Goal: Task Accomplishment & Management: Manage account settings

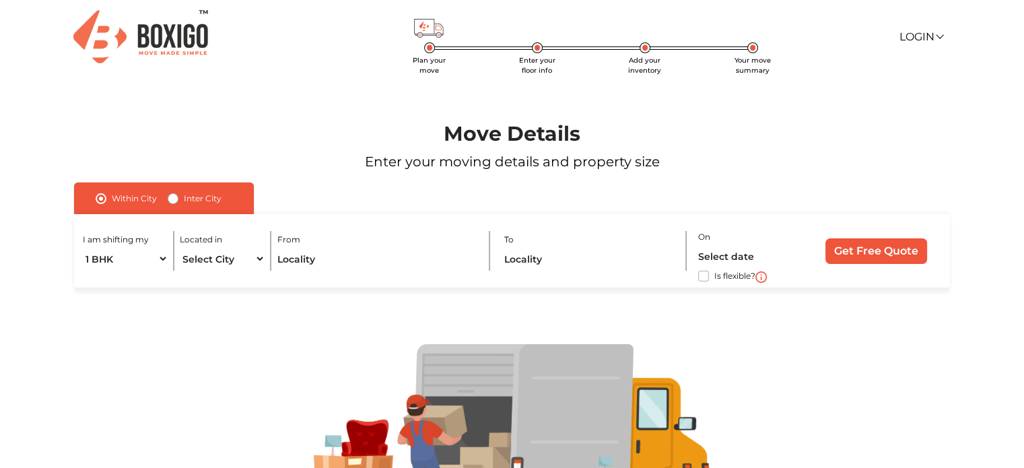
click at [175, 261] on div "I am shifting my 1 BHK 2 BHK 3 BHK 3 + BHK FEW ITEMS Located in Select City [GE…" at bounding box center [512, 250] width 876 height 73
click at [208, 255] on select "Select City Agra Ahmedabad Bengaluru Chennai Coimbatore Delhi Hubli and Dharwad…" at bounding box center [222, 259] width 85 height 24
select select "[GEOGRAPHIC_DATA]"
click at [180, 248] on select "Select City Agra Ahmedabad Bengaluru Chennai Coimbatore Delhi Hubli and Dharwad…" at bounding box center [222, 259] width 85 height 24
click at [329, 248] on input "text" at bounding box center [378, 259] width 201 height 24
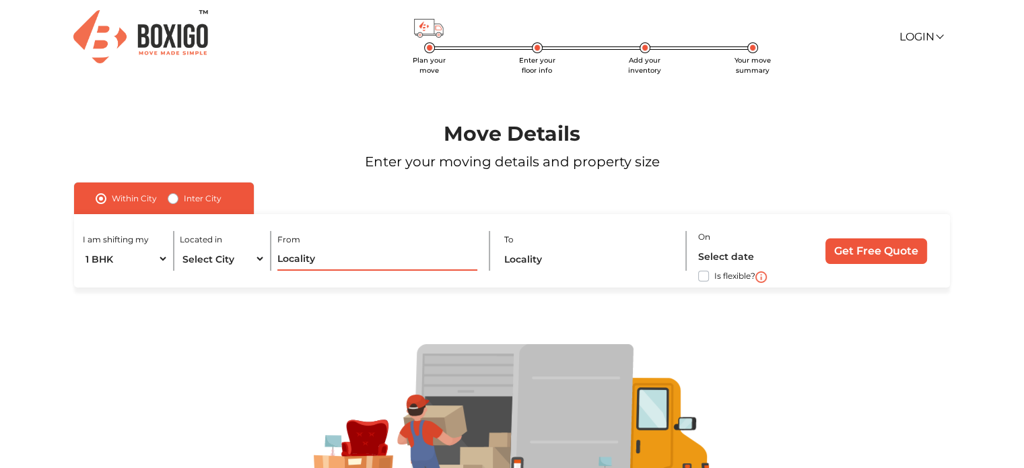
click at [326, 260] on input "text" at bounding box center [378, 259] width 201 height 24
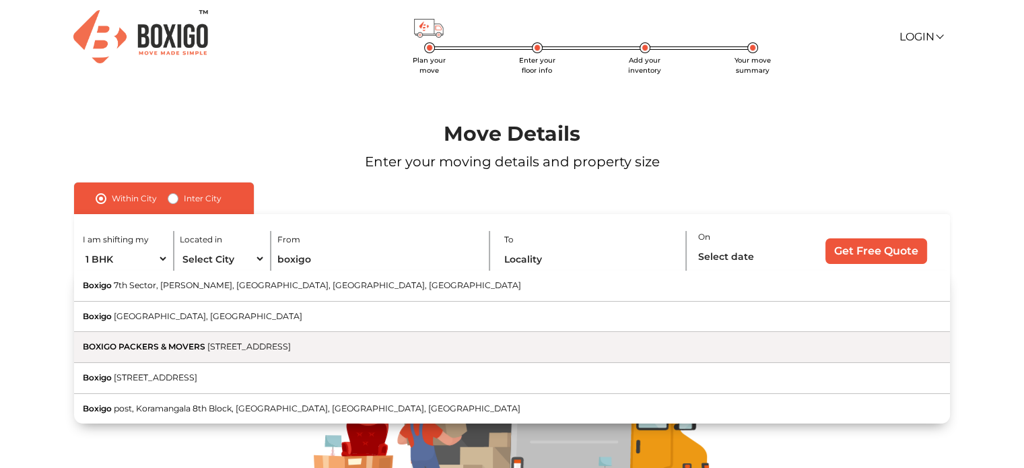
click at [291, 352] on span "Gali Number 3, Block E, Block A, Ashok Vihar Phase III Extension, Gurugram, Har…" at bounding box center [249, 346] width 84 height 10
type input "BOXIGO PACKERS & MOVERS, Gali Number 3, Block E, Block A, Ashok Vihar Phase III…"
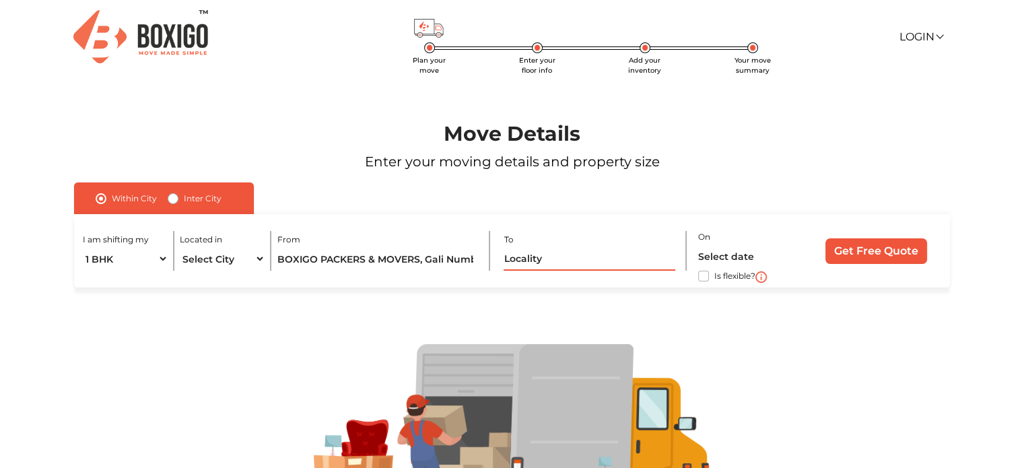
click at [539, 265] on input "text" at bounding box center [590, 259] width 172 height 24
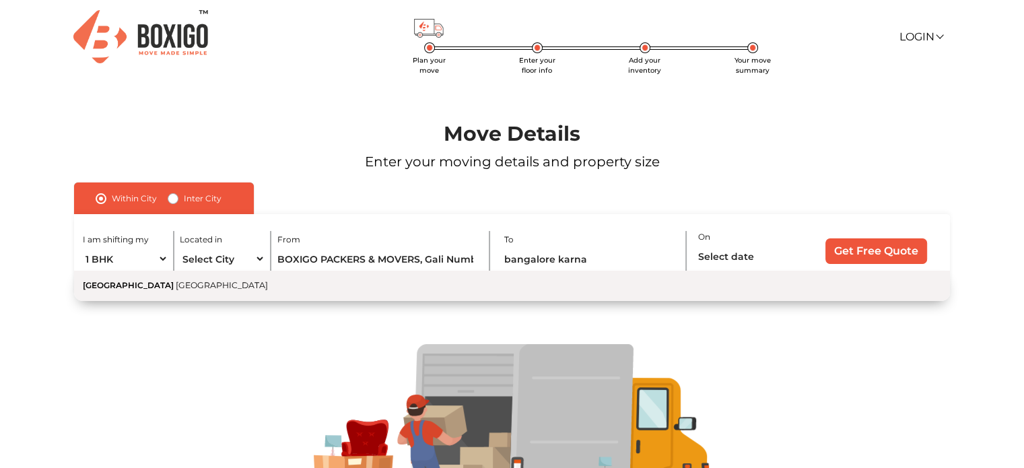
click at [304, 284] on button "Bangalore Karnataka" at bounding box center [512, 286] width 876 height 30
type input "Bangalore, Karnataka"
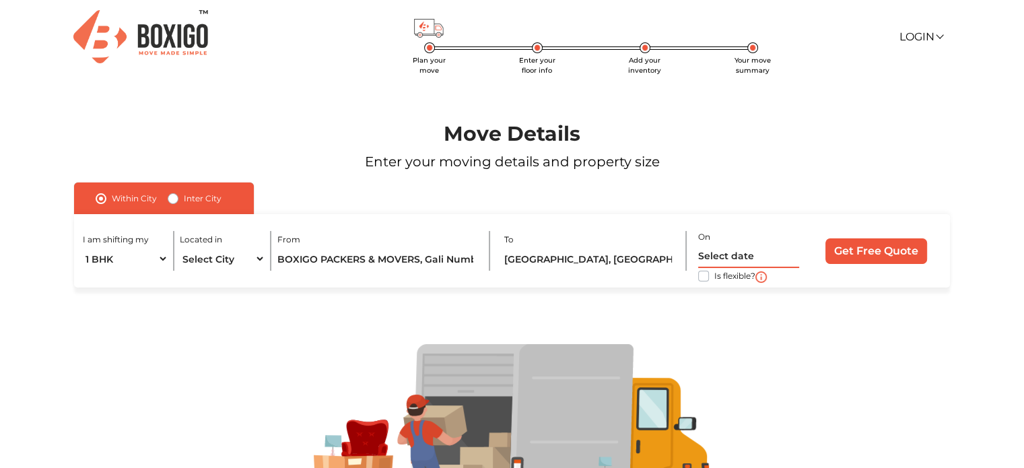
click at [779, 255] on input "text" at bounding box center [748, 257] width 101 height 24
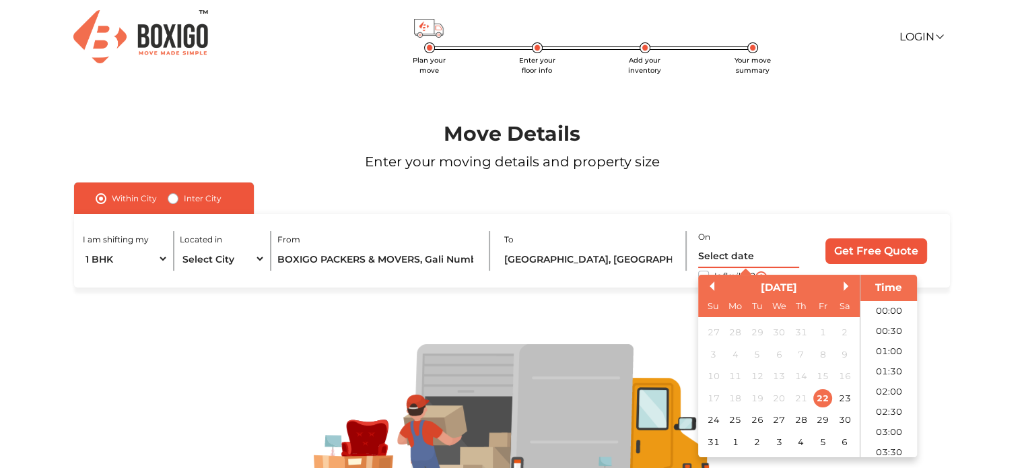
scroll to position [659, 0]
click at [824, 399] on div "22" at bounding box center [823, 398] width 18 height 18
type input "22/08/2025 12:00 AM"
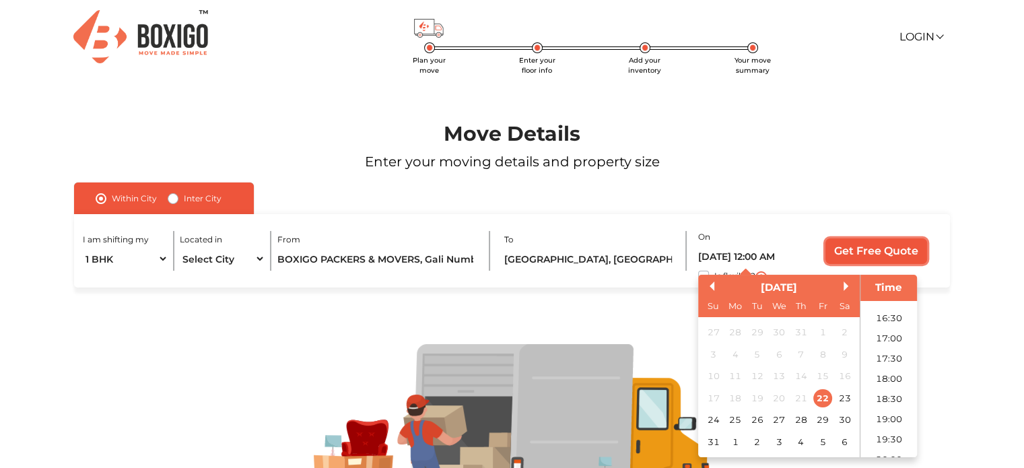
click at [880, 253] on input "Get Free Quote" at bounding box center [877, 251] width 102 height 26
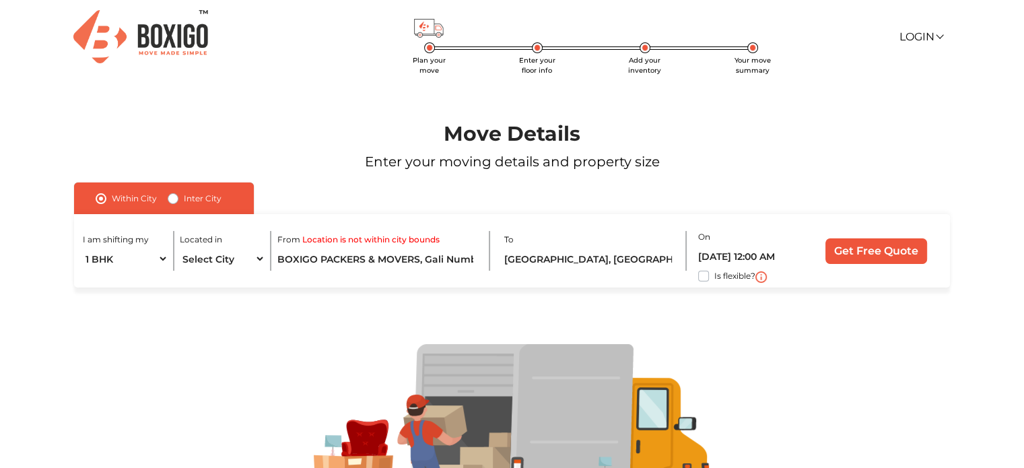
click at [881, 265] on div "I am shifting my 1 BHK 2 BHK 3 BHK 3 + BHK FEW ITEMS Located in Select City Agr…" at bounding box center [512, 250] width 876 height 73
click at [878, 257] on input "Get Free Quote" at bounding box center [877, 251] width 102 height 26
click at [878, 251] on input "Get Free Quote" at bounding box center [877, 251] width 102 height 26
click at [461, 251] on input "BOXIGO PACKERS & MOVERS, Gali Number 3, Block E, Block A, Ashok Vihar Phase III…" at bounding box center [378, 259] width 201 height 24
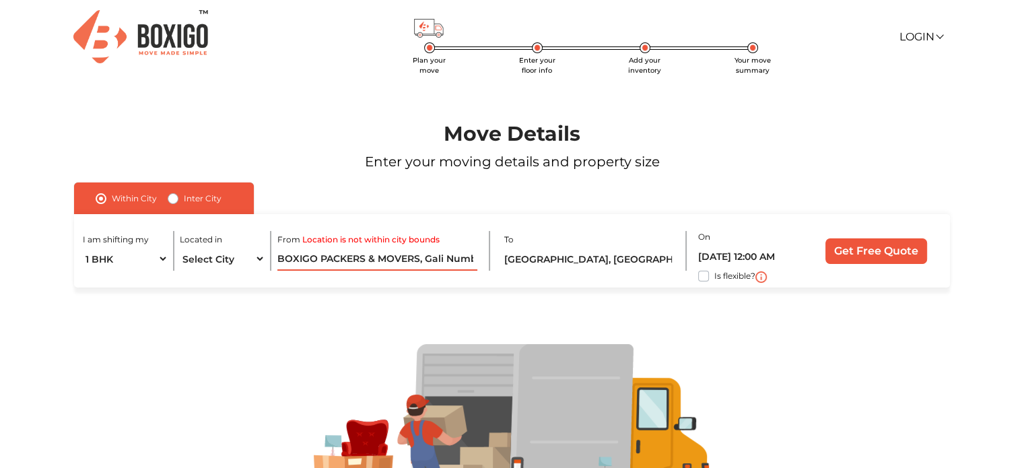
click at [459, 254] on input "BOXIGO PACKERS & MOVERS, Gali Number 3, Block E, Block A, Ashok Vihar Phase III…" at bounding box center [378, 259] width 201 height 24
type input "n"
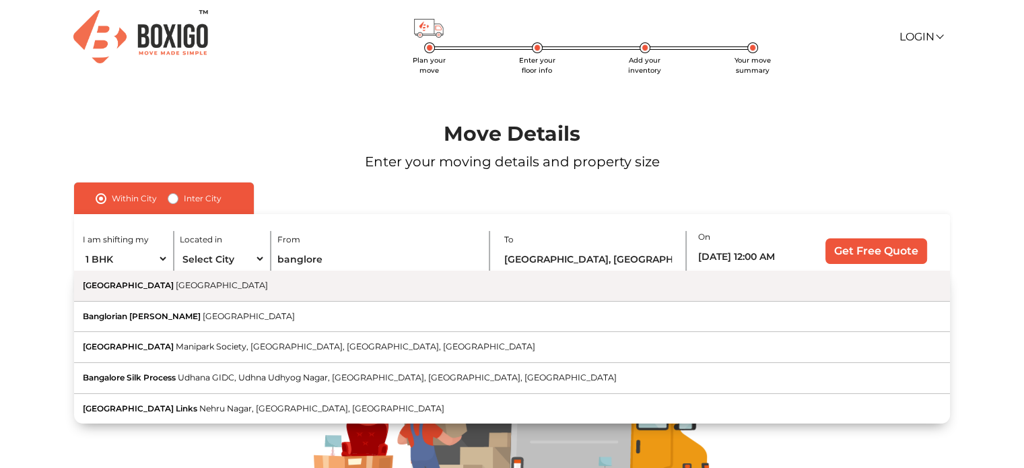
click at [288, 294] on button "Bangalore Karnataka" at bounding box center [512, 286] width 876 height 31
type input "Bangalore, Karnataka"
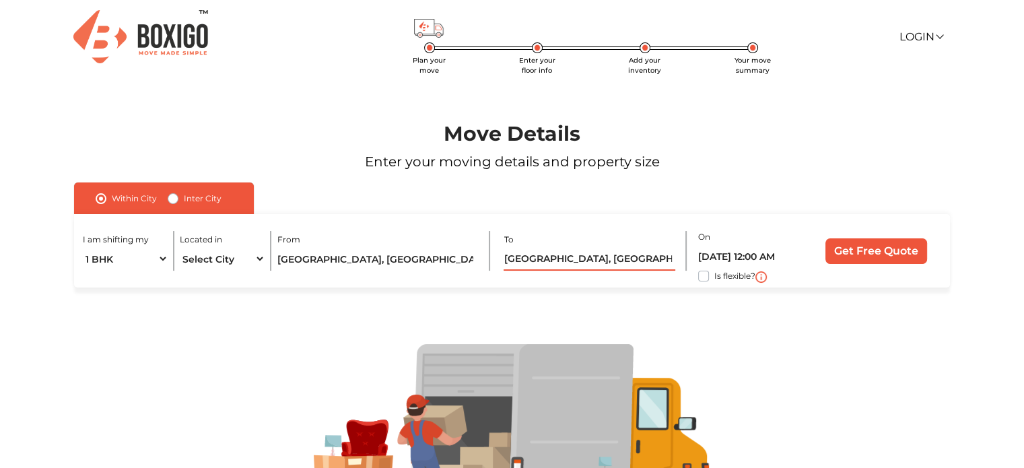
click at [549, 251] on input "Bangalore, Karnataka" at bounding box center [590, 259] width 172 height 24
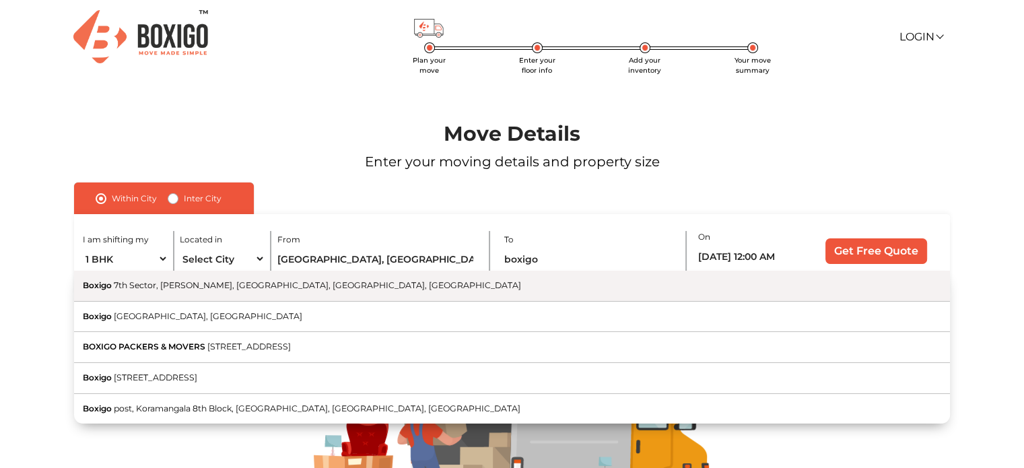
click at [383, 297] on button "Boxigo 7th Sector, HSR Layout, Bommanahalli, Bengaluru, Karnataka" at bounding box center [512, 286] width 876 height 31
type input "Boxigo, 7th Sector, HSR Layout, Bommanahalli, Bengaluru, Karnataka"
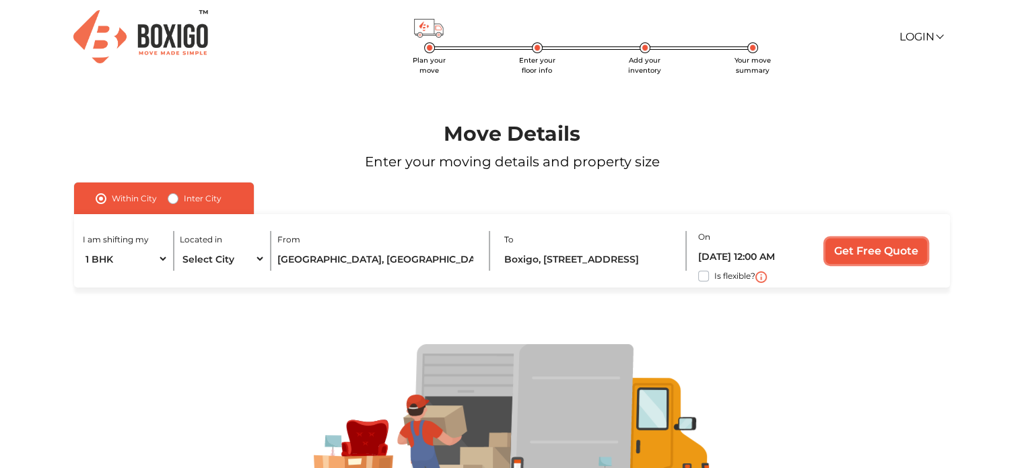
click at [851, 261] on input "Get Free Quote" at bounding box center [877, 251] width 102 height 26
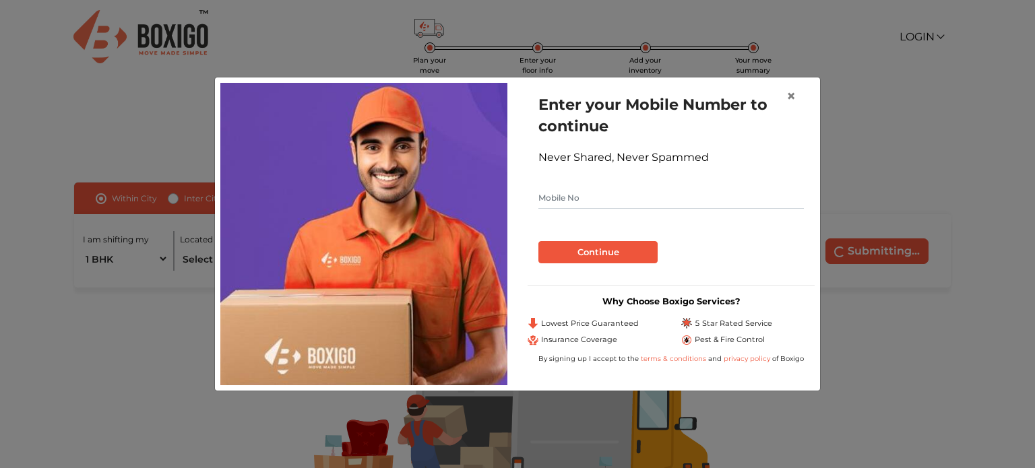
click at [639, 213] on form "Enter your Mobile Number to continue Never Shared, Never Spammed Continue" at bounding box center [670, 179] width 265 height 170
click at [622, 209] on form "Enter your Mobile Number to continue Never Shared, Never Spammed Continue" at bounding box center [670, 179] width 265 height 170
click at [599, 205] on input "text" at bounding box center [670, 198] width 265 height 22
type input "9988776655"
click at [538, 241] on button "Continue" at bounding box center [597, 252] width 119 height 23
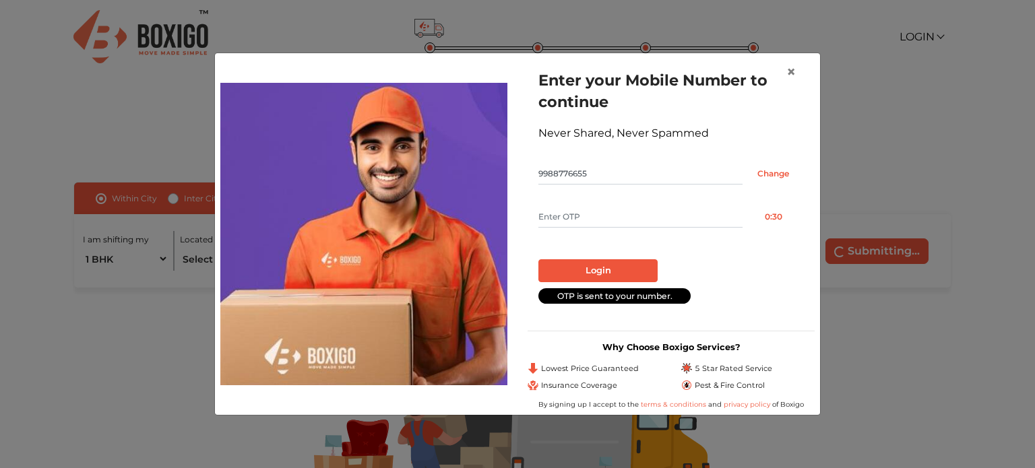
click at [590, 214] on input "text" at bounding box center [640, 217] width 204 height 22
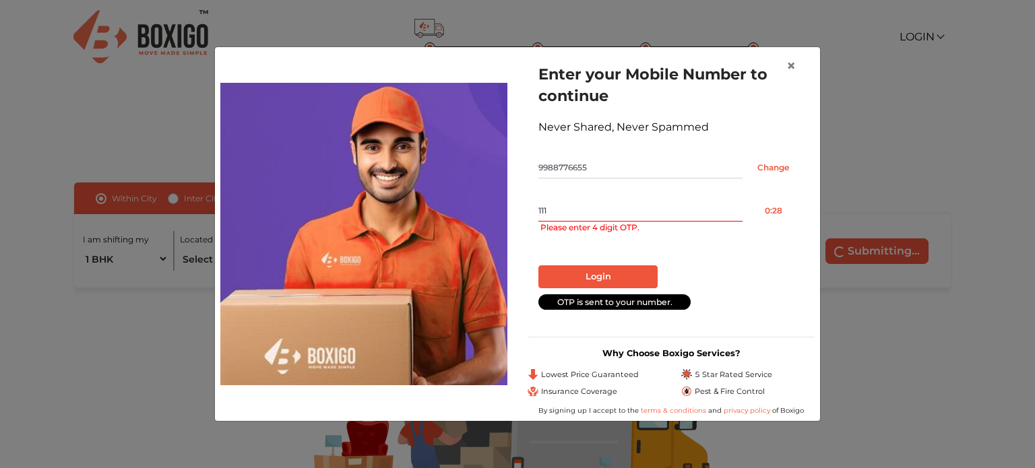
click at [538, 265] on button "Login" at bounding box center [597, 276] width 119 height 23
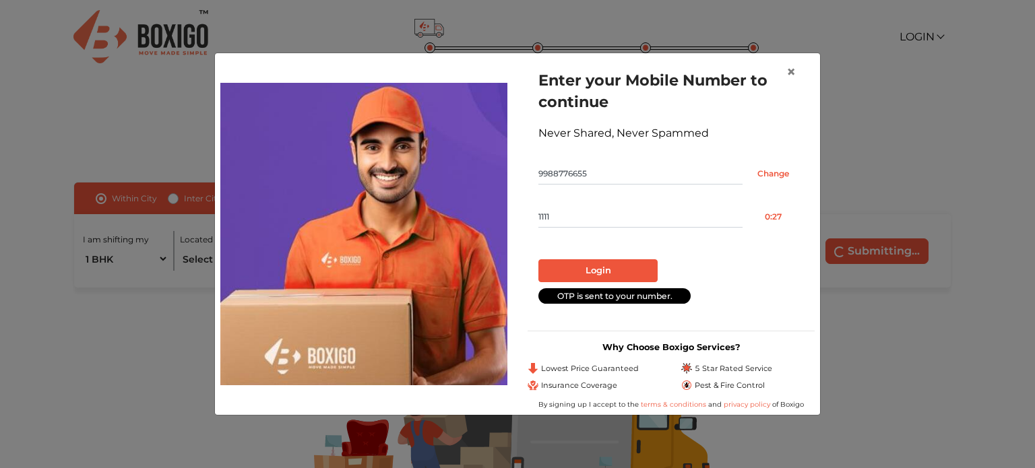
type input "1111"
click at [538, 259] on button "Login" at bounding box center [597, 270] width 119 height 23
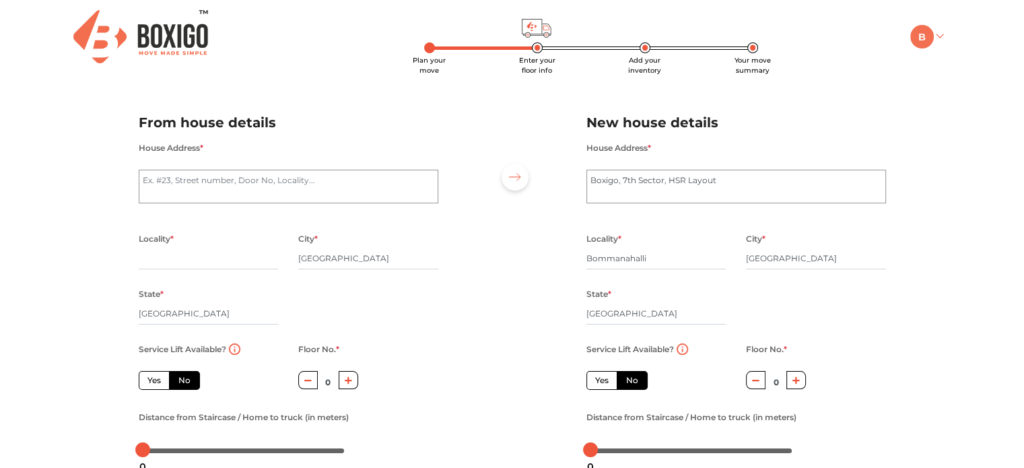
click at [922, 38] on img at bounding box center [923, 37] width 24 height 24
click at [956, 56] on link "My Moves" at bounding box center [965, 56] width 108 height 25
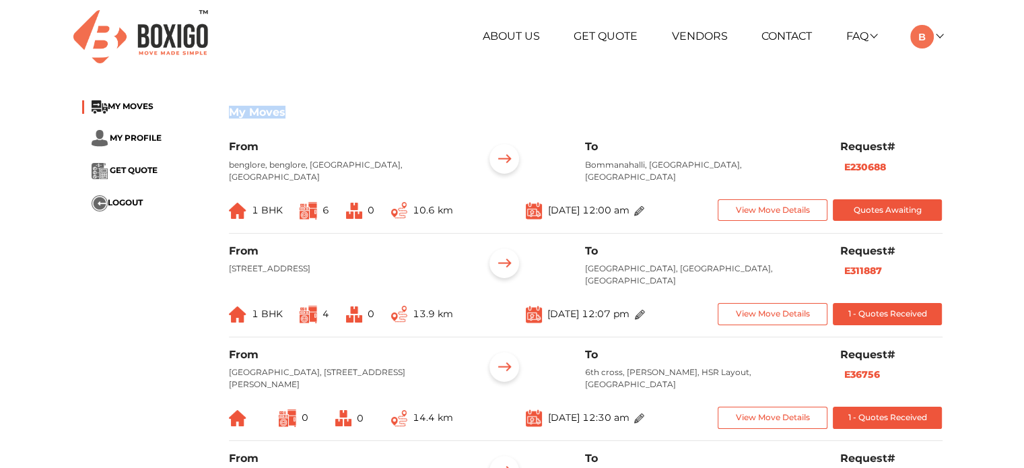
drag, startPoint x: 230, startPoint y: 111, endPoint x: 289, endPoint y: 112, distance: 58.6
click at [289, 112] on h3 "My Moves" at bounding box center [586, 112] width 714 height 13
drag, startPoint x: 289, startPoint y: 112, endPoint x: 238, endPoint y: 109, distance: 50.6
click at [238, 109] on h3 "My Moves" at bounding box center [586, 112] width 714 height 13
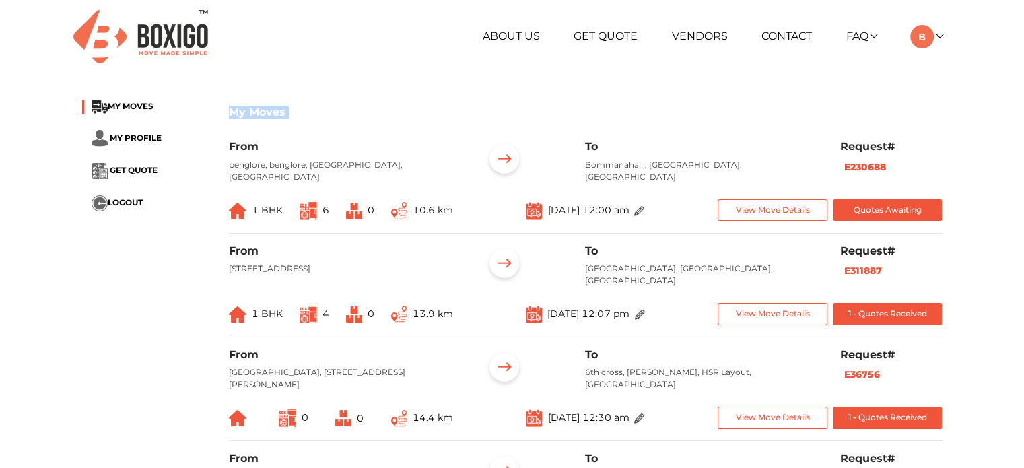
click at [238, 109] on h3 "My Moves" at bounding box center [586, 112] width 714 height 13
click at [251, 110] on h3 "My Moves" at bounding box center [586, 112] width 714 height 13
drag, startPoint x: 249, startPoint y: 109, endPoint x: 346, endPoint y: 109, distance: 97.7
click at [346, 109] on h3 "My Moves" at bounding box center [586, 112] width 714 height 13
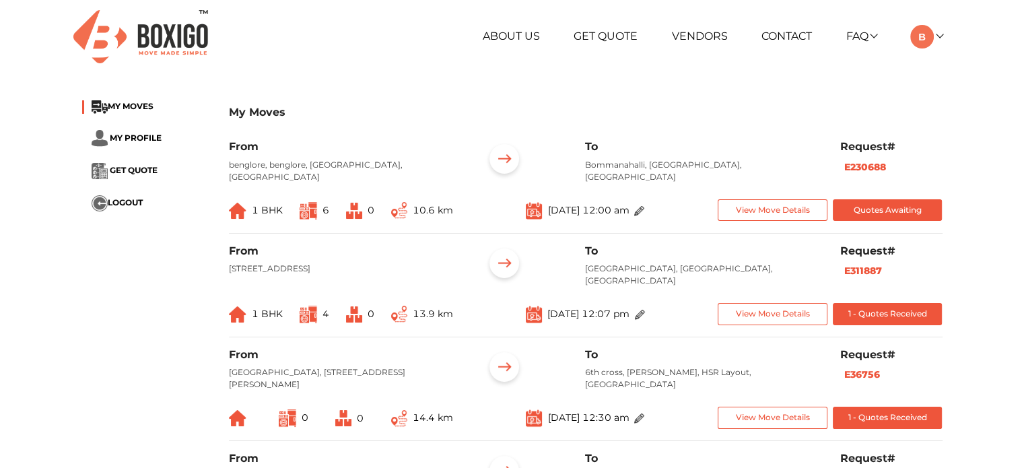
click at [232, 110] on h3 "My Moves" at bounding box center [586, 112] width 714 height 13
click at [261, 110] on h3 "My Moves" at bounding box center [586, 112] width 714 height 13
click at [253, 110] on h3 "My Moves" at bounding box center [586, 112] width 714 height 13
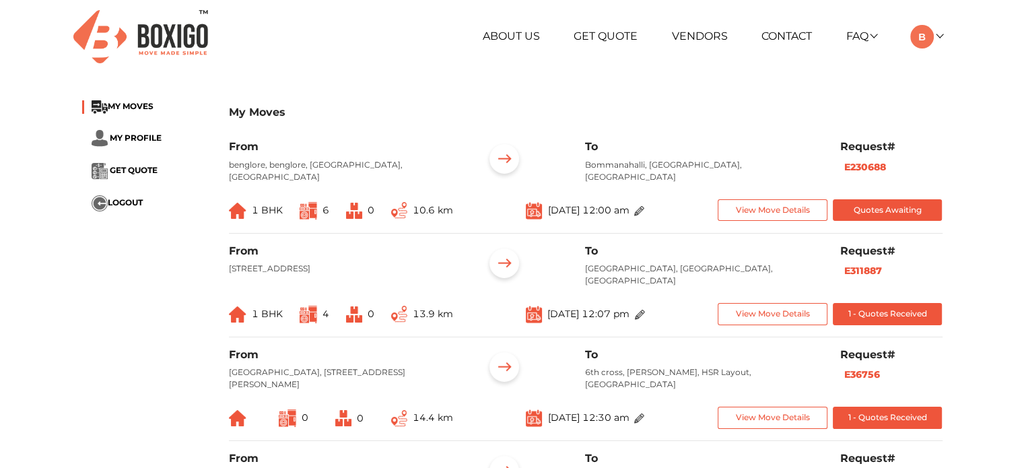
click at [216, 116] on div "My Moves MY MOVES MY PROFILE GET QUOTE LOGOUT" at bounding box center [145, 163] width 147 height 127
drag, startPoint x: 216, startPoint y: 116, endPoint x: 232, endPoint y: 112, distance: 17.3
click at [232, 112] on h3 "My Moves" at bounding box center [586, 112] width 714 height 13
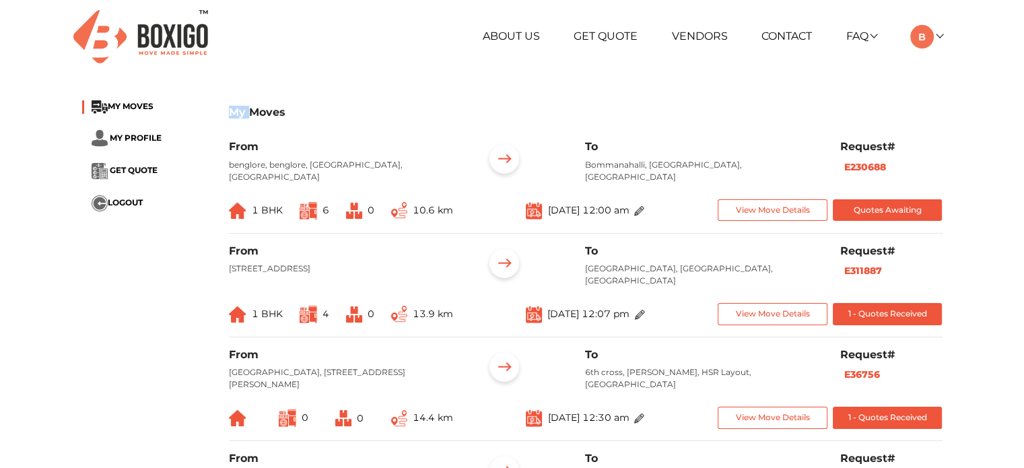
click at [251, 110] on h3 "My Moves" at bounding box center [586, 112] width 714 height 13
drag, startPoint x: 251, startPoint y: 110, endPoint x: 368, endPoint y: 111, distance: 117.9
click at [368, 111] on h3 "My Moves" at bounding box center [586, 112] width 714 height 13
click at [245, 115] on h3 "My Moves" at bounding box center [586, 112] width 714 height 13
drag, startPoint x: 248, startPoint y: 113, endPoint x: 222, endPoint y: 116, distance: 25.7
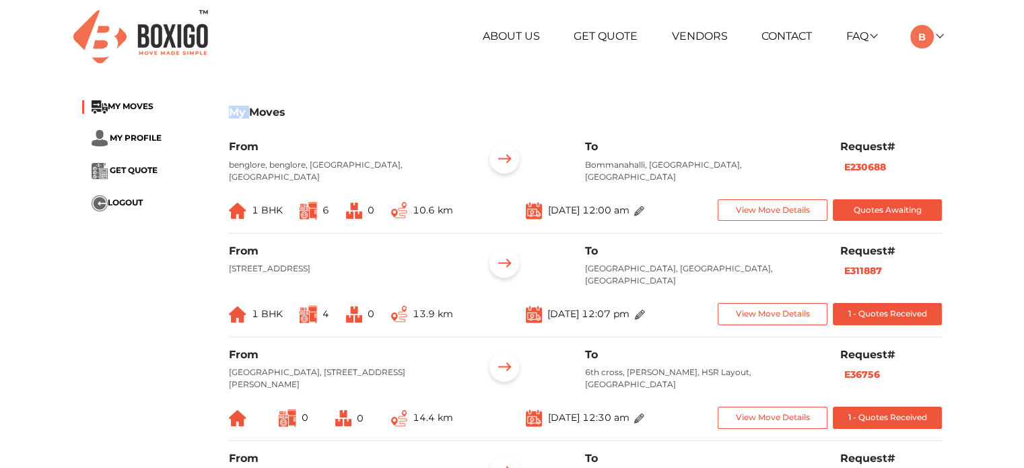
click at [260, 109] on h3 "My Moves" at bounding box center [586, 112] width 714 height 13
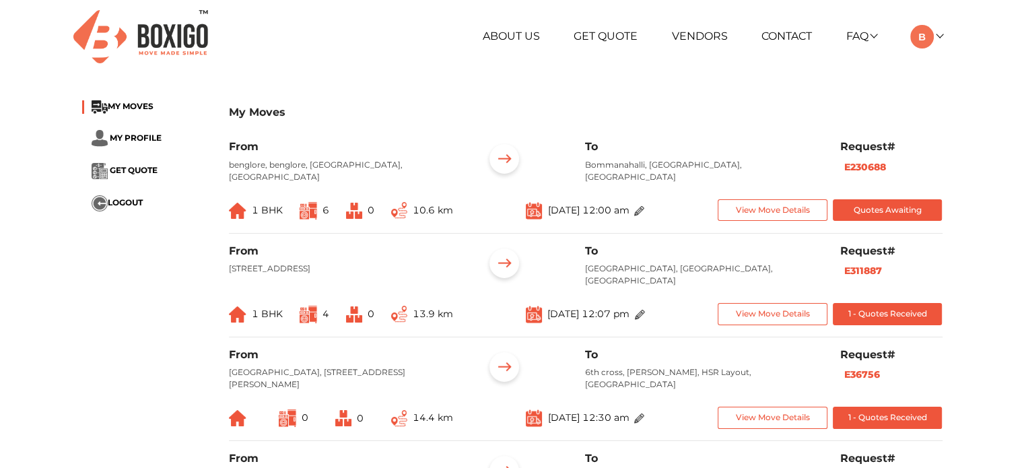
click at [214, 110] on div "My Moves MY MOVES MY PROFILE GET QUOTE LOGOUT" at bounding box center [145, 163] width 147 height 127
click at [263, 115] on h3 "My Moves" at bounding box center [586, 112] width 714 height 13
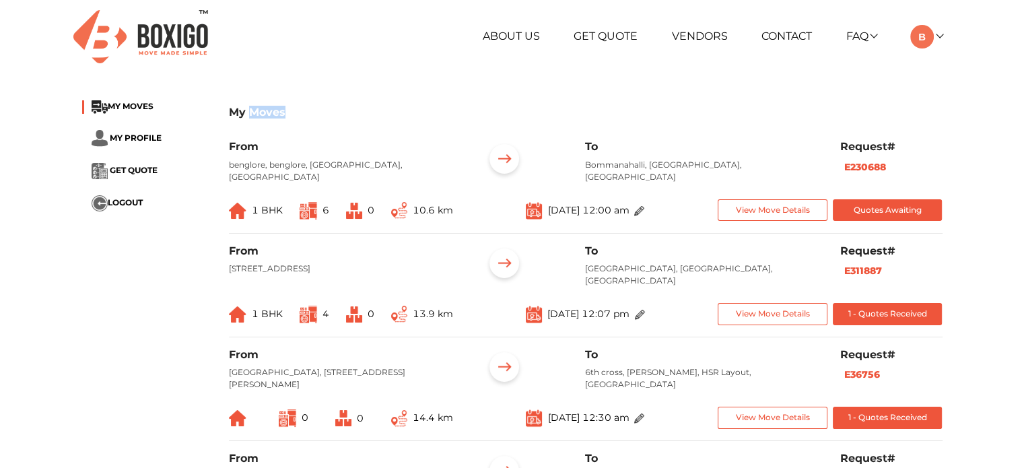
click at [263, 115] on h3 "My Moves" at bounding box center [586, 112] width 714 height 13
click at [201, 118] on ul "MY MOVES MY PROFILE GET QUOTE LOGOUT" at bounding box center [145, 155] width 127 height 111
click at [240, 113] on h3 "My Moves" at bounding box center [586, 112] width 714 height 13
click at [264, 111] on h3 "My Moves" at bounding box center [586, 112] width 714 height 13
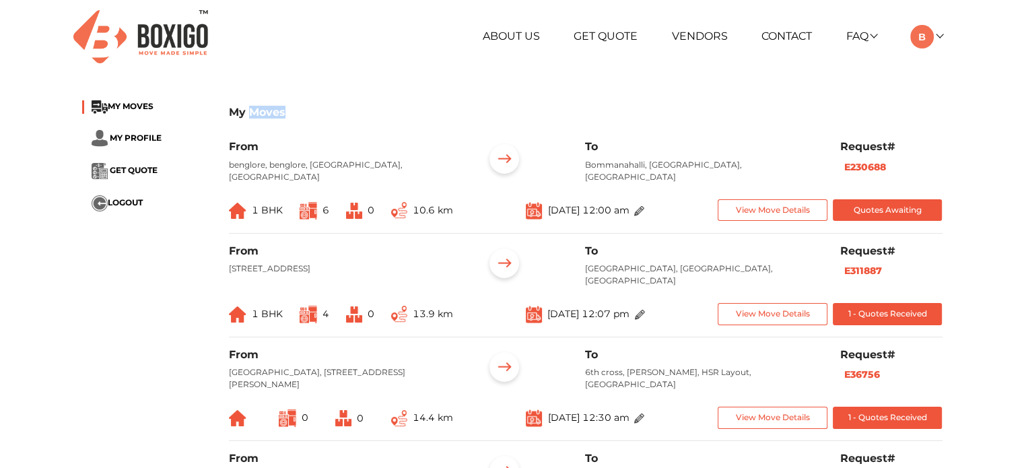
click at [264, 111] on h3 "My Moves" at bounding box center [586, 112] width 714 height 13
click at [232, 113] on h3 "My Moves" at bounding box center [586, 112] width 714 height 13
click at [511, 115] on h3 "My Moves" at bounding box center [586, 112] width 714 height 13
click at [804, 199] on button "View Move Details" at bounding box center [773, 210] width 110 height 22
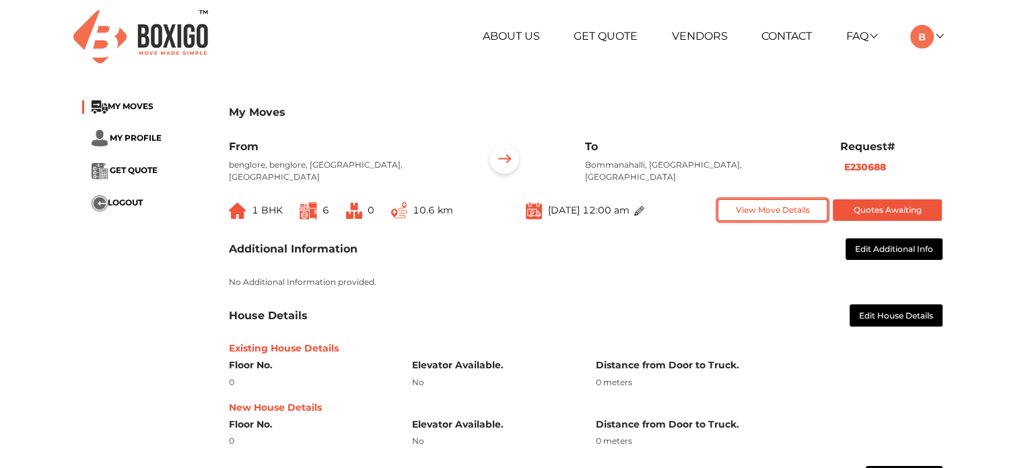
click at [804, 199] on button "View Move Details" at bounding box center [773, 210] width 110 height 22
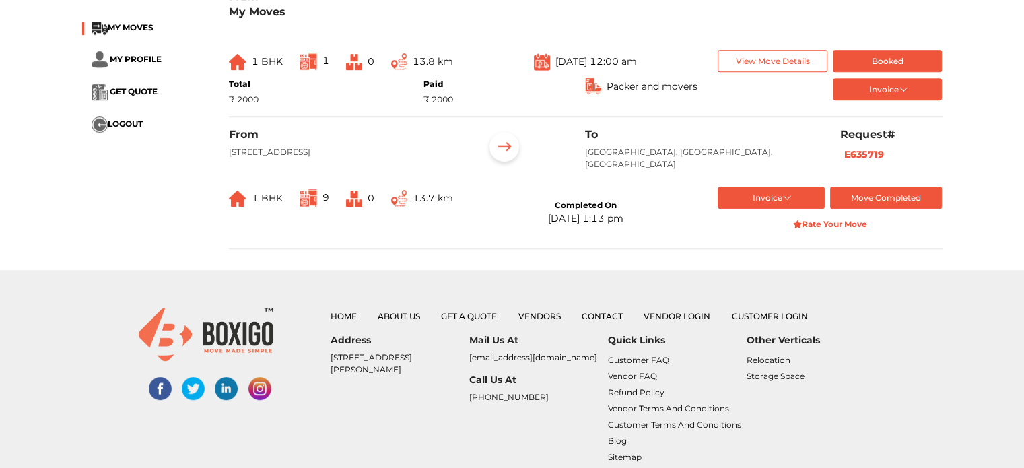
scroll to position [808, 0]
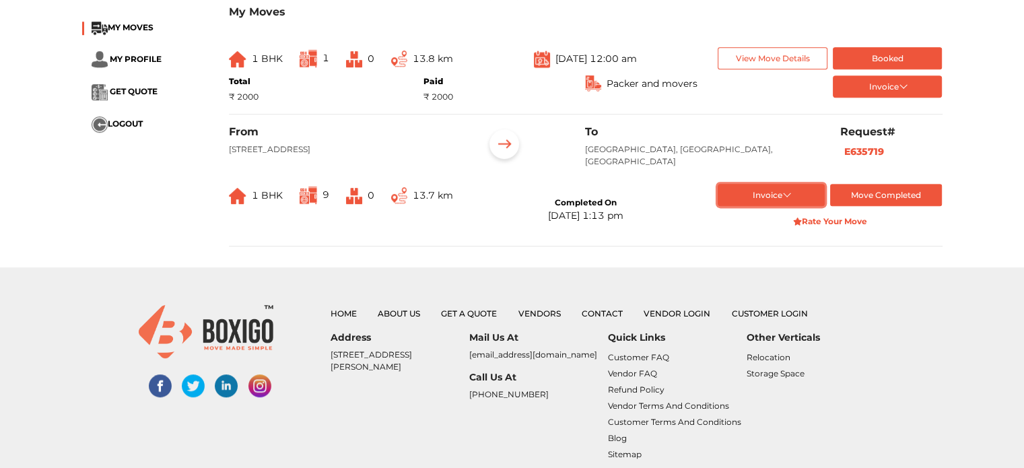
click at [784, 195] on button "Invoice" at bounding box center [771, 195] width 107 height 22
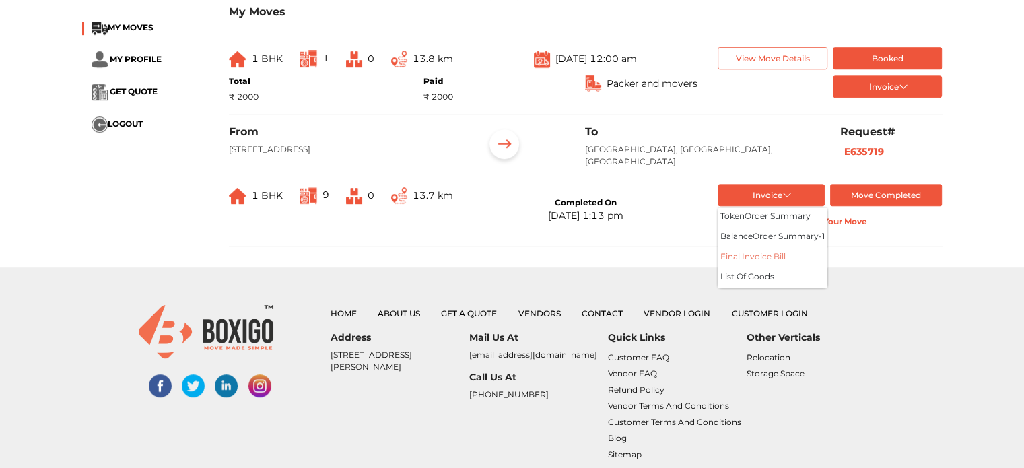
click at [766, 263] on button "Final Invoice Bill" at bounding box center [773, 258] width 110 height 20
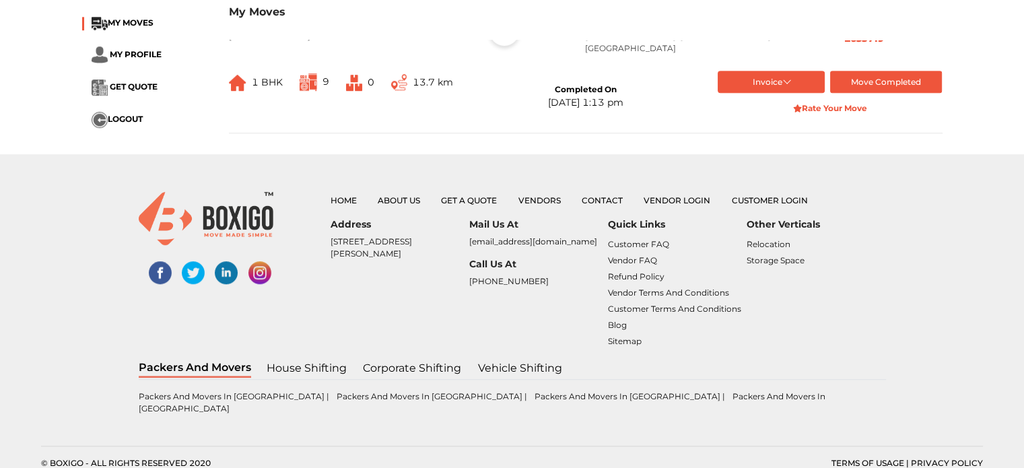
scroll to position [719, 0]
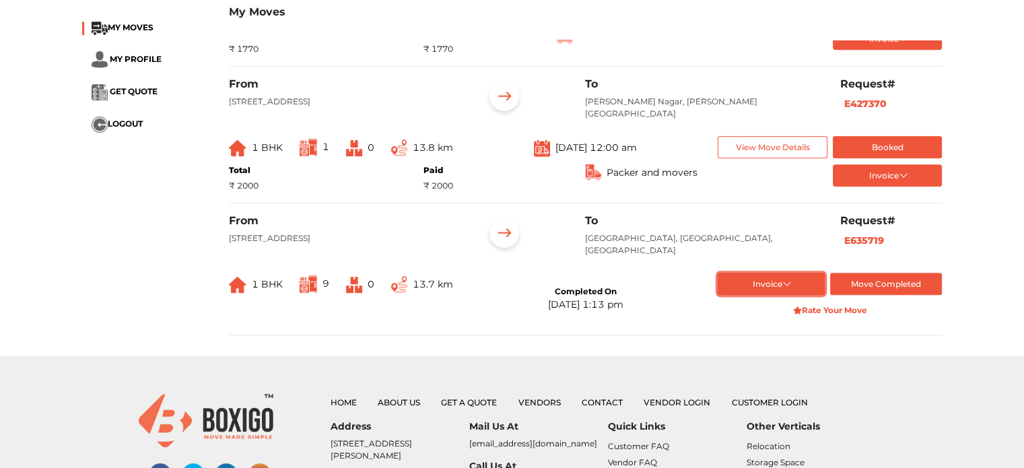
click at [794, 283] on button "Invoice" at bounding box center [771, 284] width 107 height 22
click at [784, 325] on button "balance Order summary- 1" at bounding box center [773, 327] width 110 height 20
click at [773, 288] on button "Invoice" at bounding box center [771, 284] width 107 height 22
click at [760, 304] on button "token Order summary" at bounding box center [773, 306] width 110 height 20
click at [783, 288] on button "Invoice" at bounding box center [771, 284] width 107 height 22
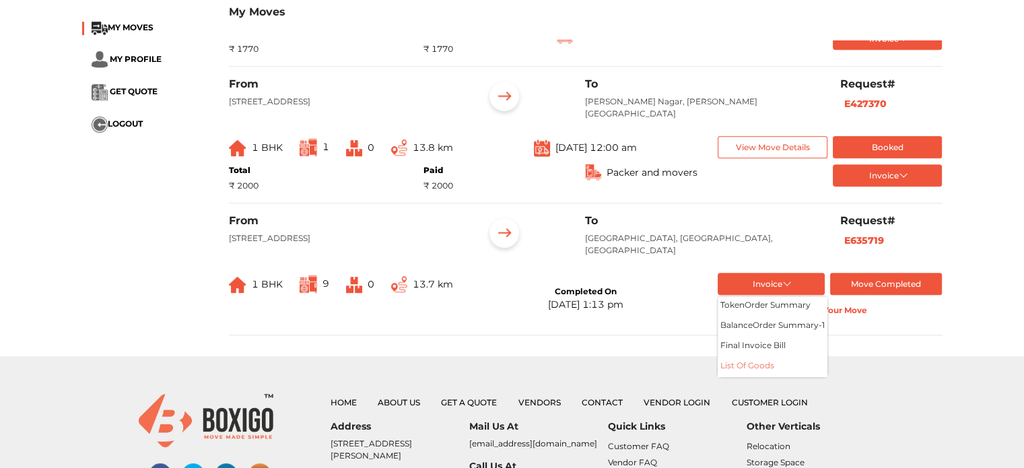
click at [781, 370] on button "List of Goods" at bounding box center [773, 367] width 110 height 20
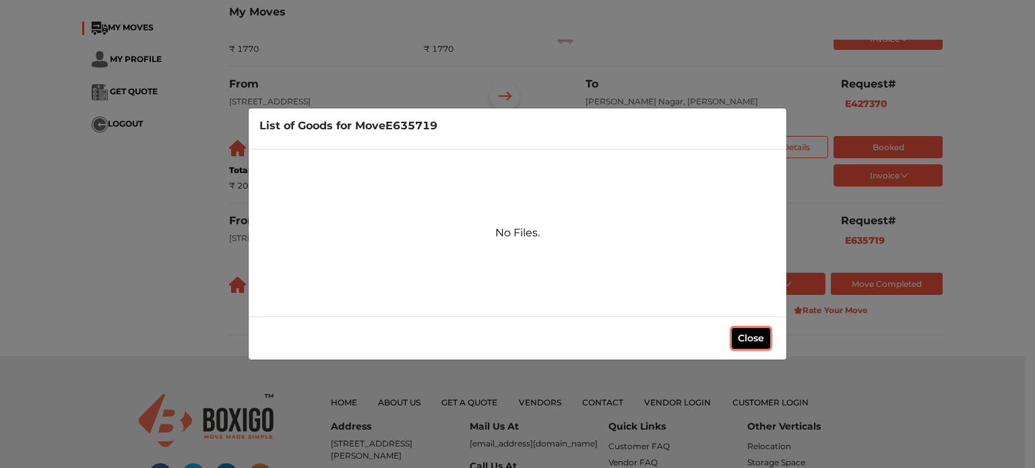
click at [763, 344] on button "Close" at bounding box center [750, 338] width 38 height 21
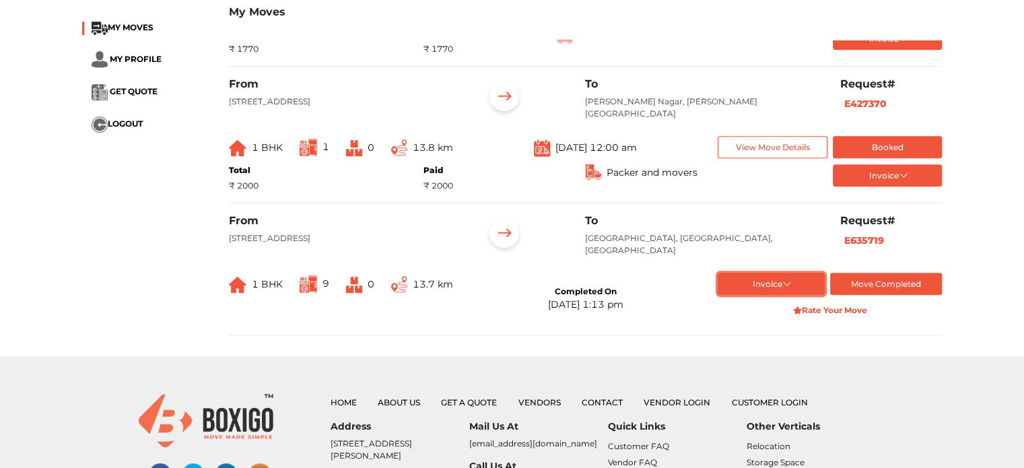
click at [775, 292] on button "Invoice" at bounding box center [771, 284] width 107 height 22
click at [744, 226] on h6 "To" at bounding box center [702, 220] width 234 height 13
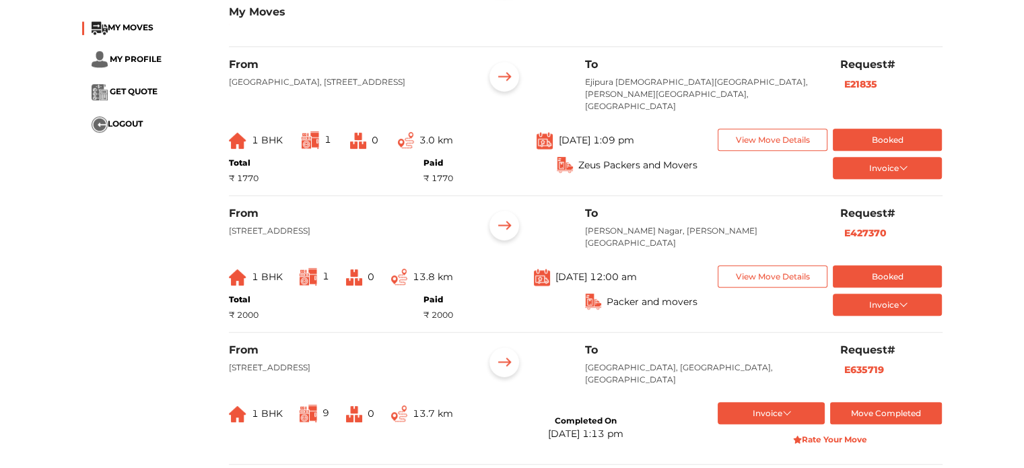
scroll to position [585, 0]
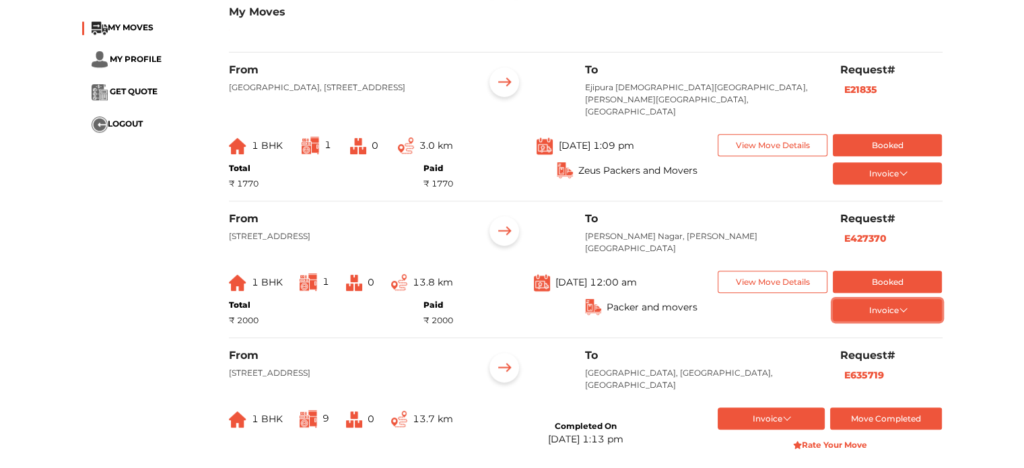
click at [881, 312] on button "Invoice" at bounding box center [888, 310] width 110 height 22
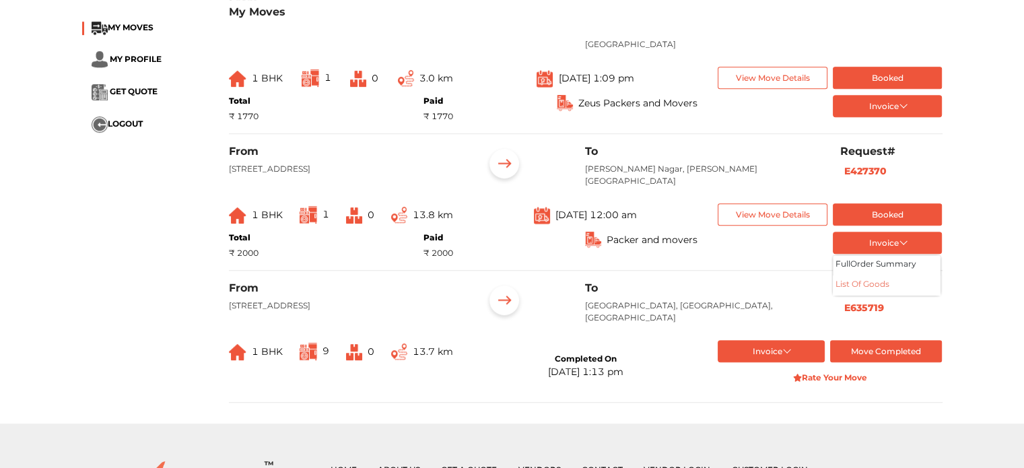
click at [882, 280] on button "List of Goods" at bounding box center [887, 285] width 108 height 20
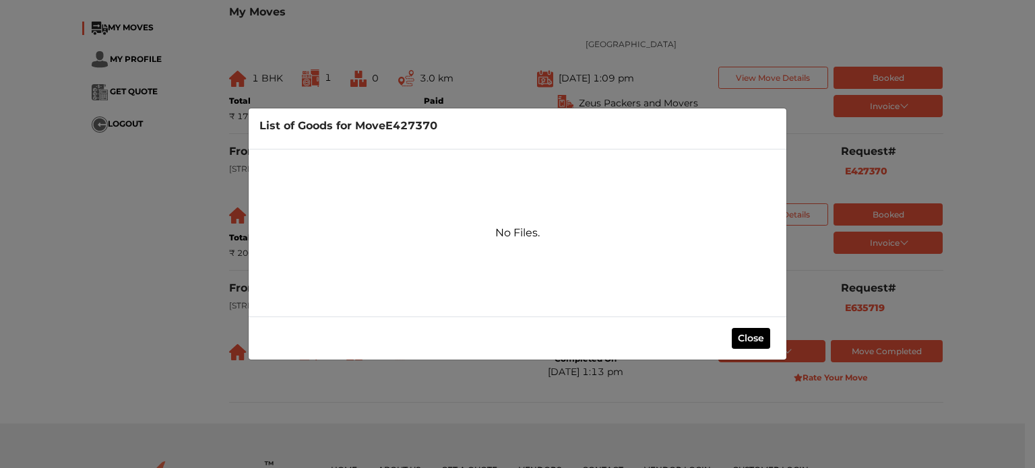
click at [882, 280] on div "List of Goods for Move E427370 No Files. Close" at bounding box center [517, 234] width 1035 height 468
click at [886, 246] on div "List of Goods for Move E427370 No Files. Close" at bounding box center [517, 234] width 1035 height 468
click at [747, 350] on div "Close" at bounding box center [518, 338] width 538 height 43
click at [760, 331] on button "Close" at bounding box center [750, 338] width 38 height 21
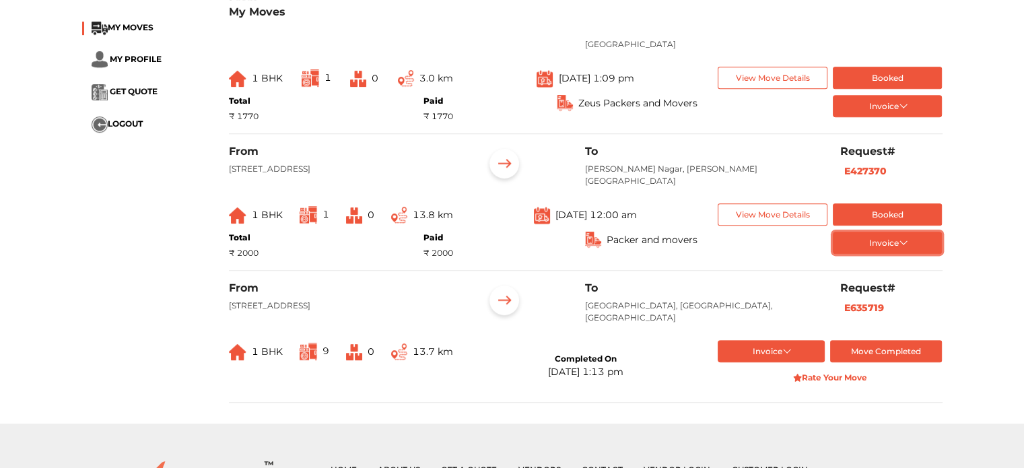
click at [890, 234] on button "Invoice" at bounding box center [888, 243] width 110 height 22
click at [886, 255] on button "full Order summary" at bounding box center [887, 265] width 108 height 20
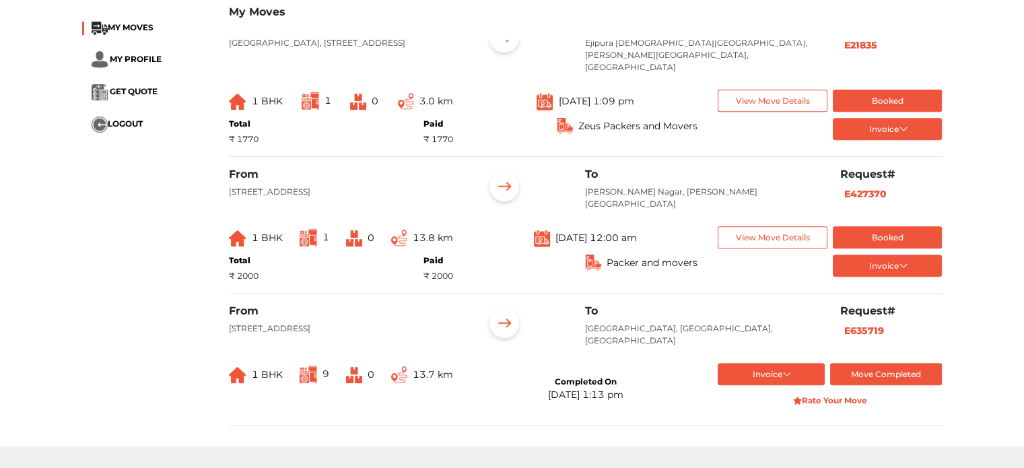
scroll to position [787, 0]
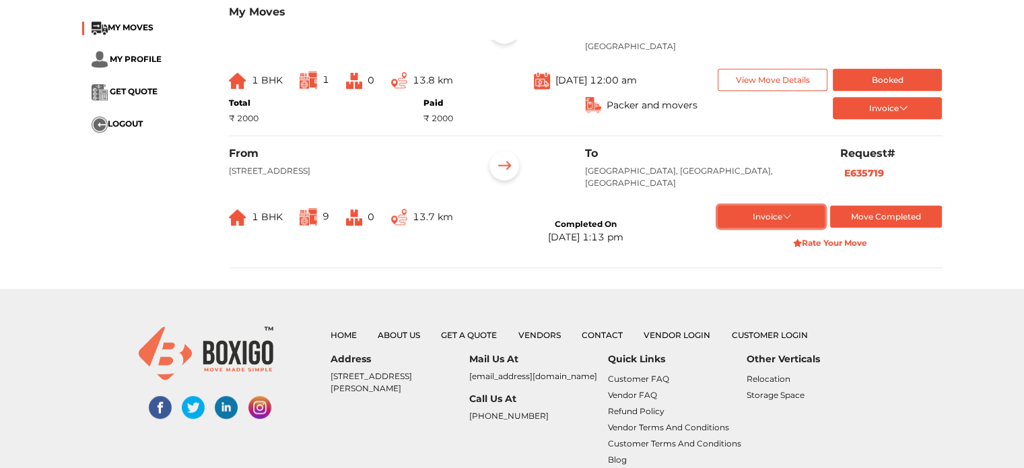
click at [783, 217] on button "Invoice" at bounding box center [771, 216] width 107 height 22
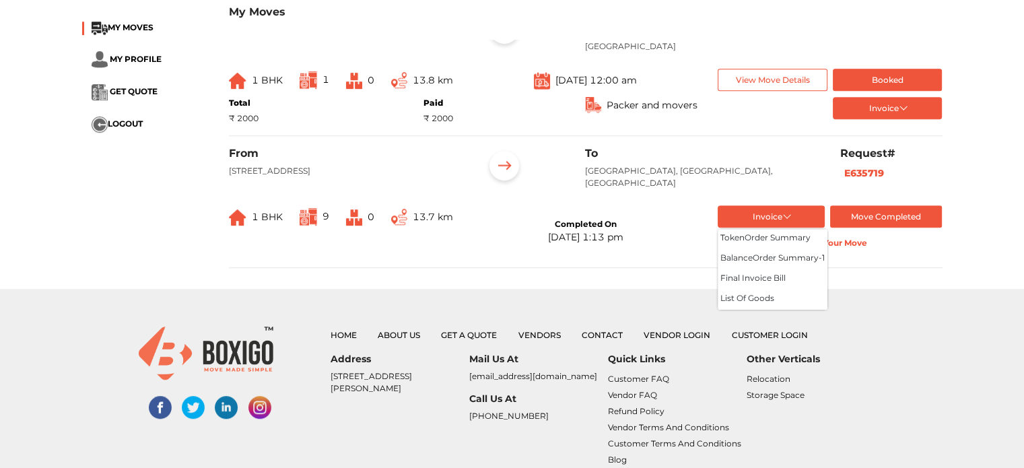
click at [878, 120] on div "Invoice full Order summary List of Goods" at bounding box center [830, 111] width 245 height 28
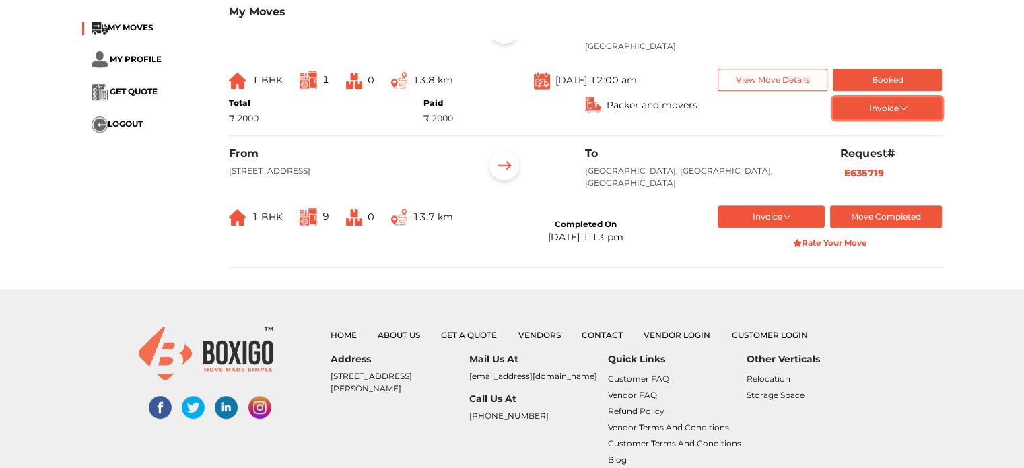
click at [876, 114] on button "Invoice" at bounding box center [888, 108] width 110 height 22
click at [723, 162] on div "To Shivaji Nagar, Bengaluru, Karnataka" at bounding box center [702, 173] width 255 height 53
click at [762, 205] on div "From Boxigo, Sector 7, HSR Layout, Bommanahalli, Bengaluru, Karnataka To Shivaj…" at bounding box center [586, 207] width 714 height 121
click at [770, 224] on button "Invoice" at bounding box center [771, 216] width 107 height 22
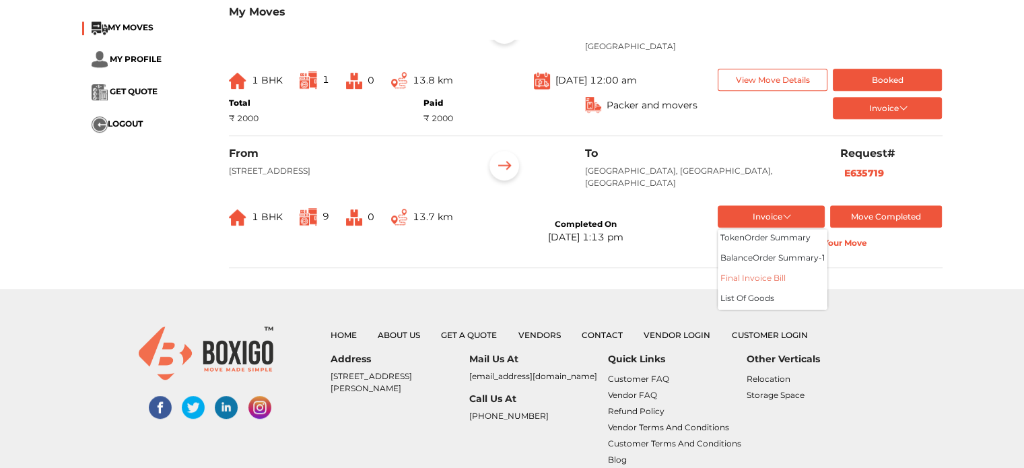
click at [766, 282] on button "Final Invoice Bill" at bounding box center [773, 279] width 110 height 20
drag, startPoint x: 242, startPoint y: 165, endPoint x: 348, endPoint y: 170, distance: 106.6
click at [348, 170] on p "[STREET_ADDRESS]" at bounding box center [346, 171] width 234 height 12
click at [870, 178] on b "E635719" at bounding box center [865, 173] width 40 height 12
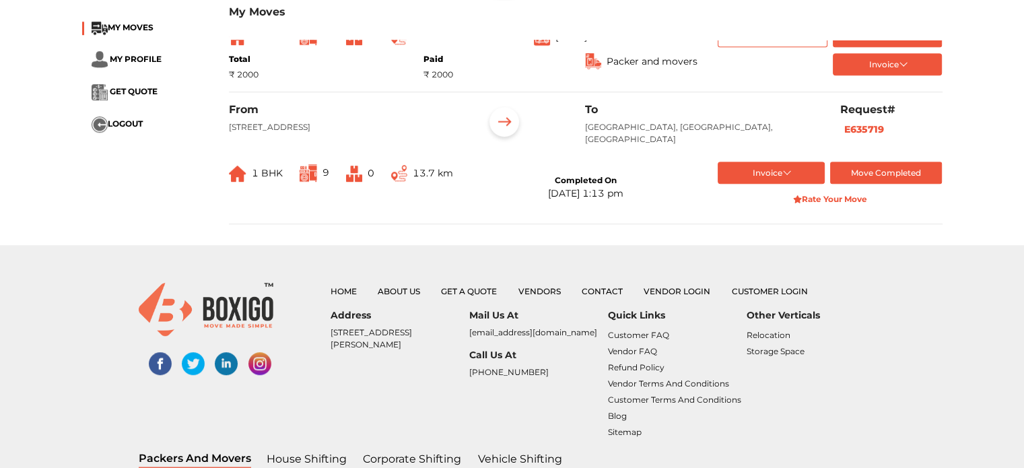
scroll to position [854, 0]
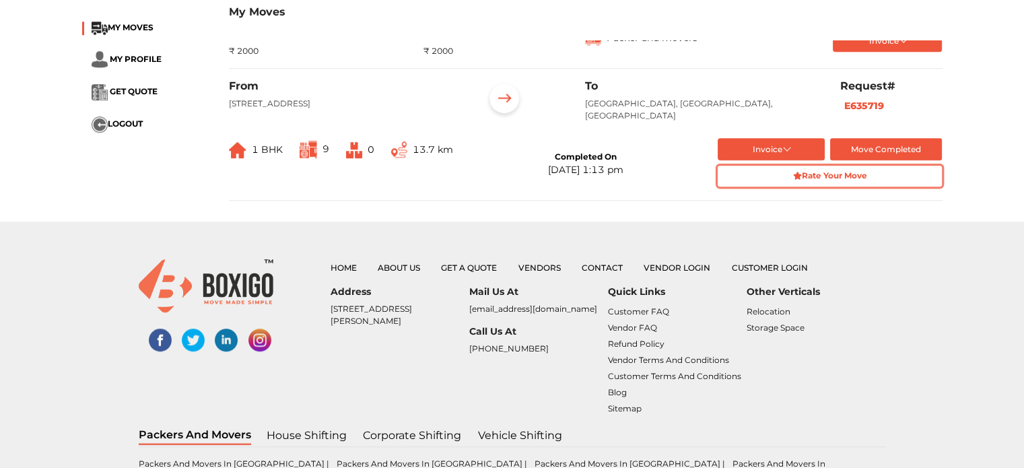
click at [814, 169] on button "Rate Your Move" at bounding box center [830, 176] width 224 height 21
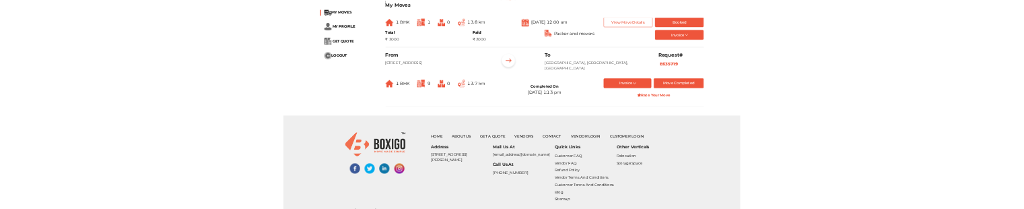
scroll to position [787, 0]
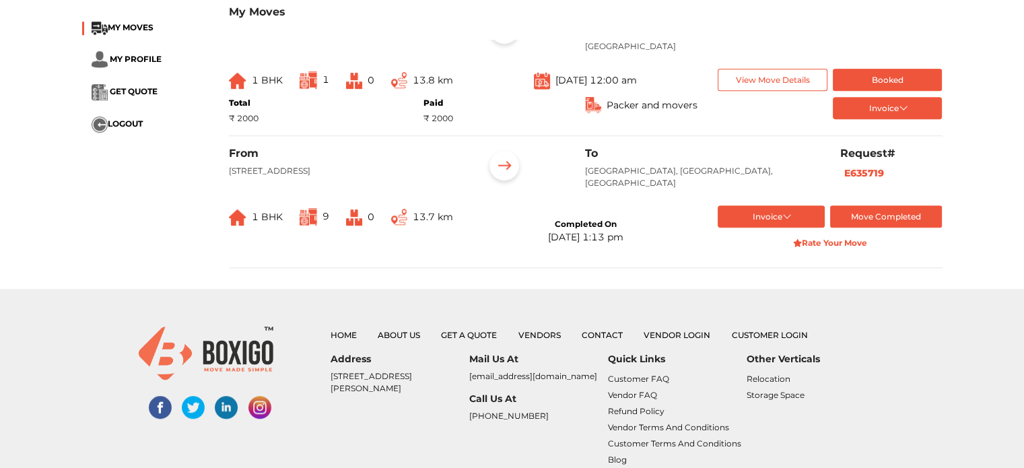
click at [507, 174] on img at bounding box center [505, 168] width 42 height 42
click at [892, 224] on button "Move Completed" at bounding box center [887, 216] width 112 height 22
click at [892, 216] on button "Move Completed" at bounding box center [887, 216] width 112 height 22
click at [818, 219] on button "Invoice" at bounding box center [771, 216] width 107 height 22
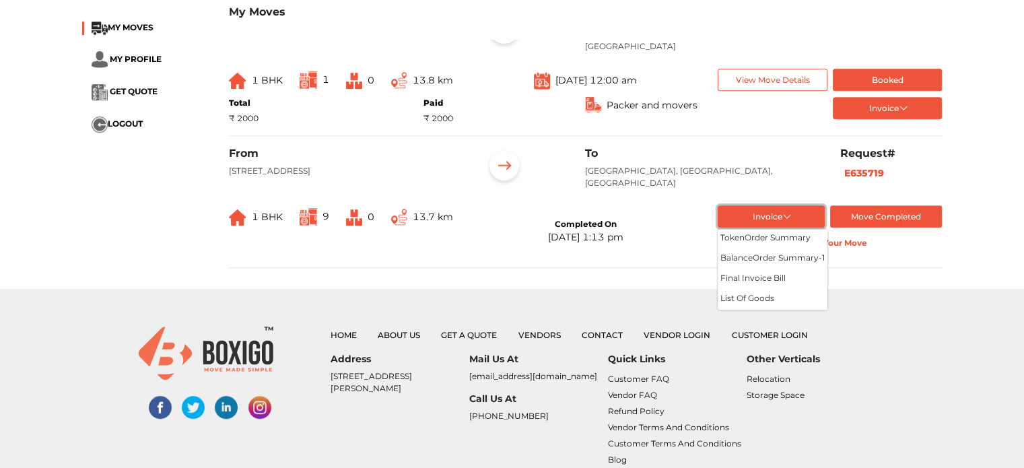
click at [818, 219] on button "Invoice" at bounding box center [771, 216] width 107 height 22
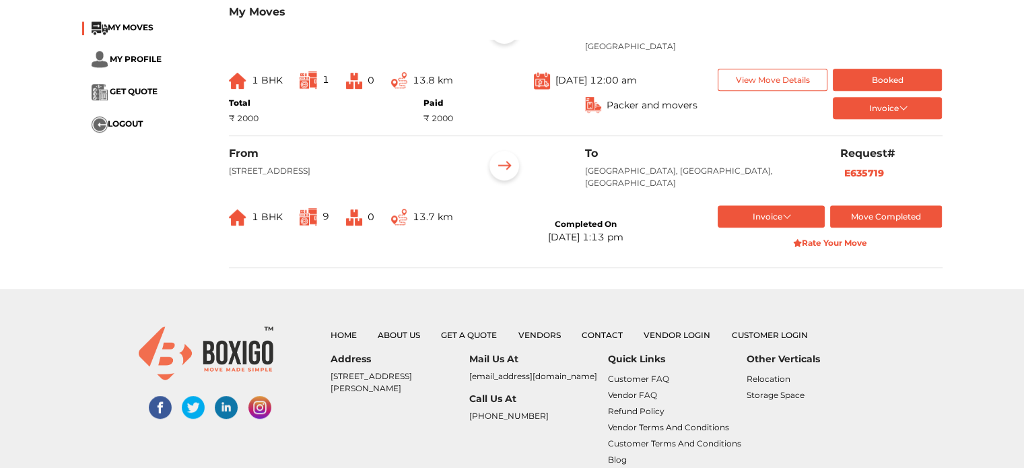
click at [838, 180] on div "Request# E635719" at bounding box center [892, 173] width 123 height 53
copy b "E635719"
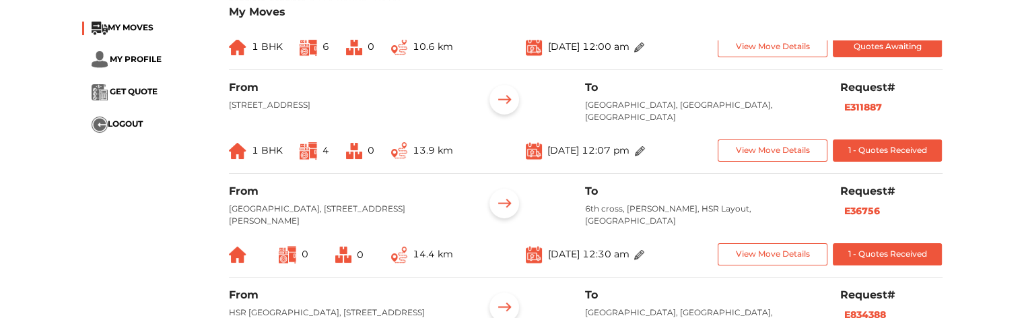
scroll to position [0, 0]
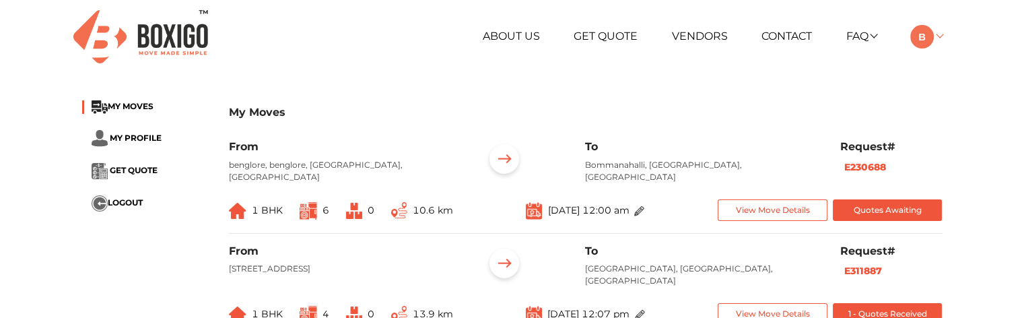
click at [930, 38] on img at bounding box center [923, 37] width 24 height 24
click at [956, 78] on link "My Profile" at bounding box center [965, 81] width 108 height 25
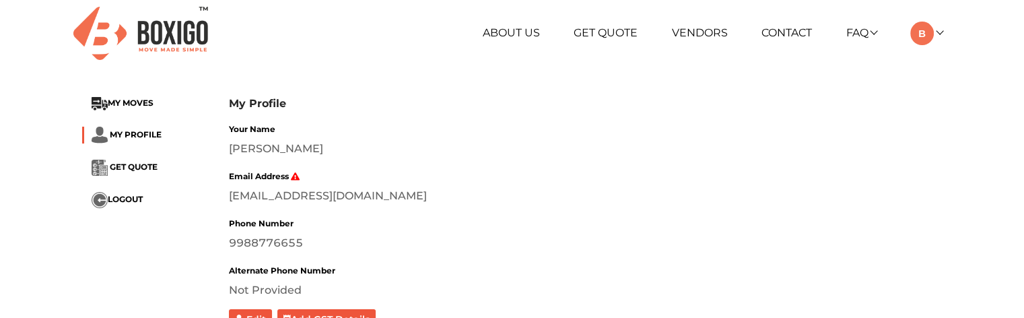
scroll to position [67, 0]
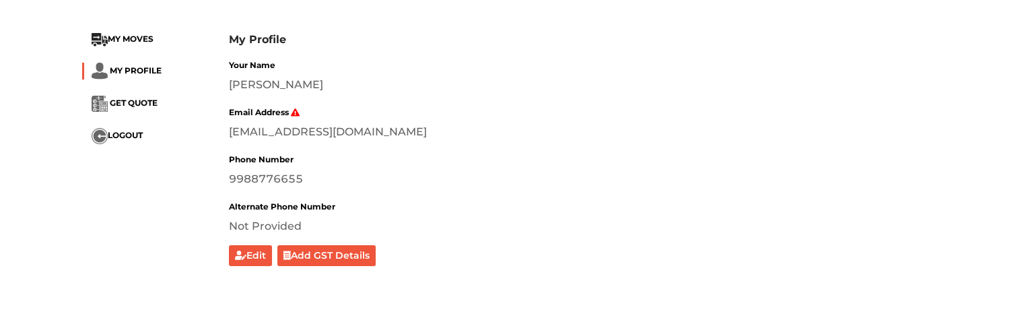
click at [243, 225] on div "Not Provided" at bounding box center [586, 226] width 714 height 16
click at [245, 251] on button "Edit" at bounding box center [251, 255] width 44 height 21
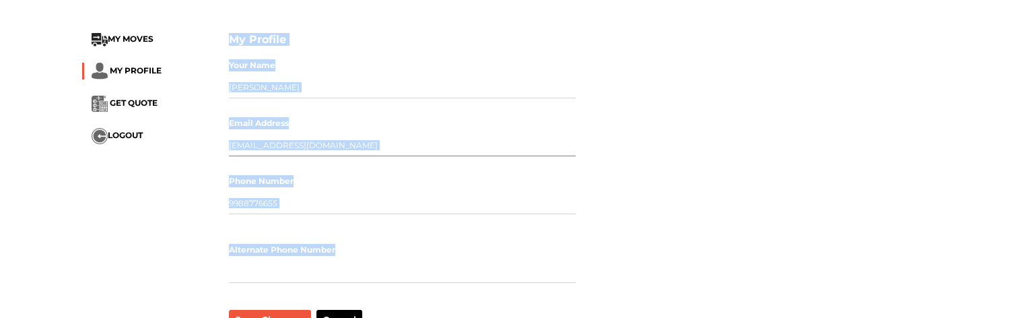
click at [393, 150] on input "bidiptabikash@gmail.com" at bounding box center [402, 146] width 347 height 22
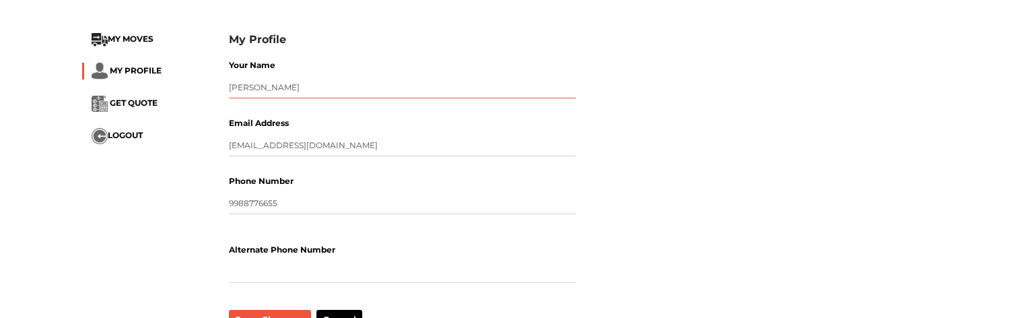
click at [260, 83] on input "Bidipta Bikash" at bounding box center [402, 88] width 347 height 22
type input "Bhautik Tarsariya"
click at [253, 140] on input "bidiptabikash@gmail.com" at bounding box center [402, 146] width 347 height 22
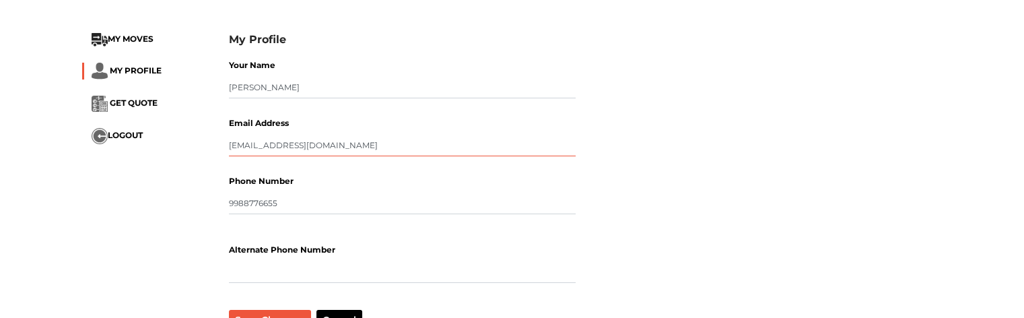
click at [339, 146] on input "bidiptabikash@gmail.com" at bounding box center [402, 146] width 347 height 22
paste input "hautik.tarsariya@brainsysit"
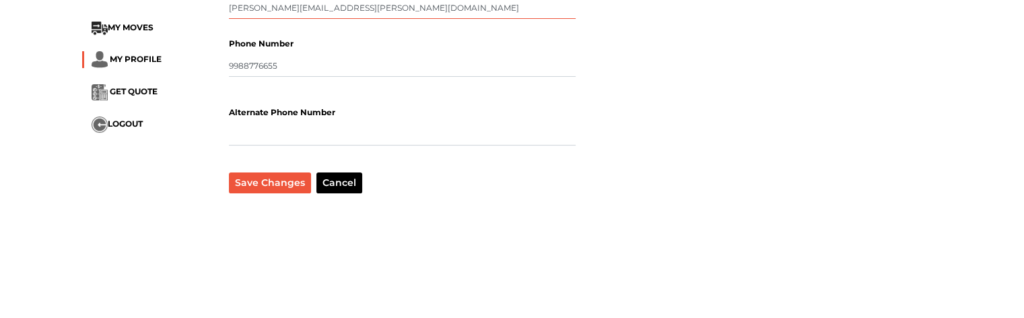
scroll to position [202, 0]
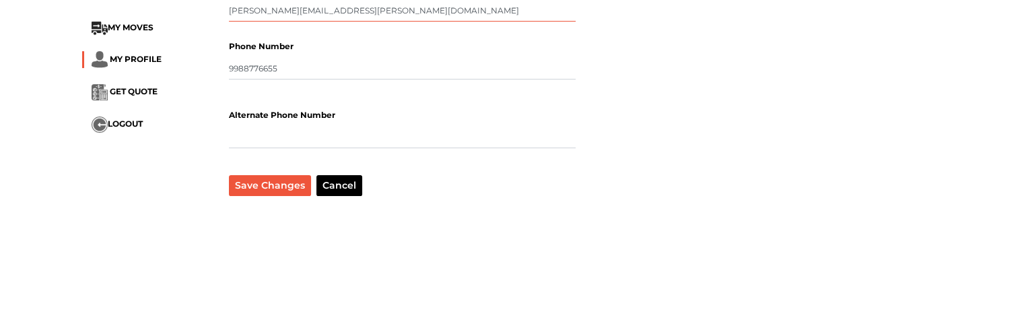
type input "bhautik.tarsariya@brainsysit.com"
click at [273, 180] on button "Save Changes" at bounding box center [270, 185] width 82 height 21
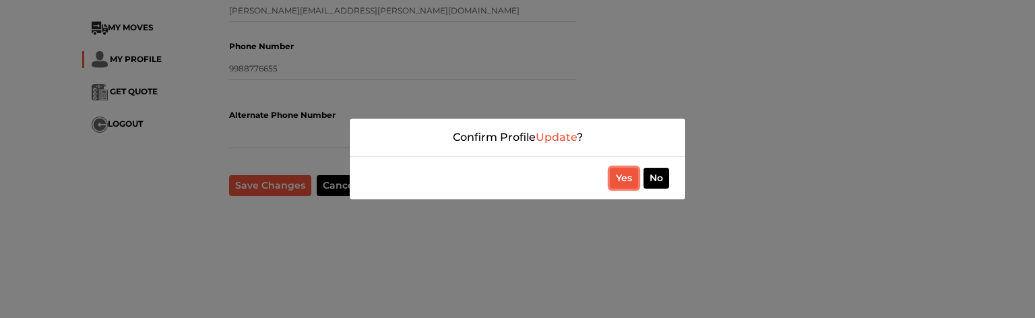
click at [621, 183] on button "Yes" at bounding box center [624, 178] width 28 height 21
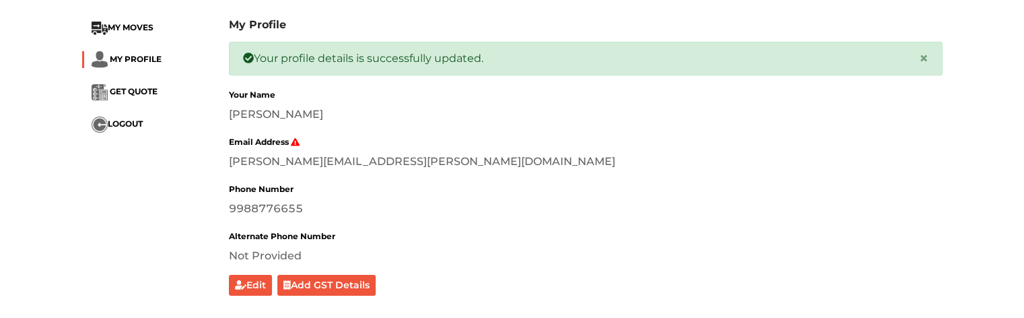
scroll to position [67, 0]
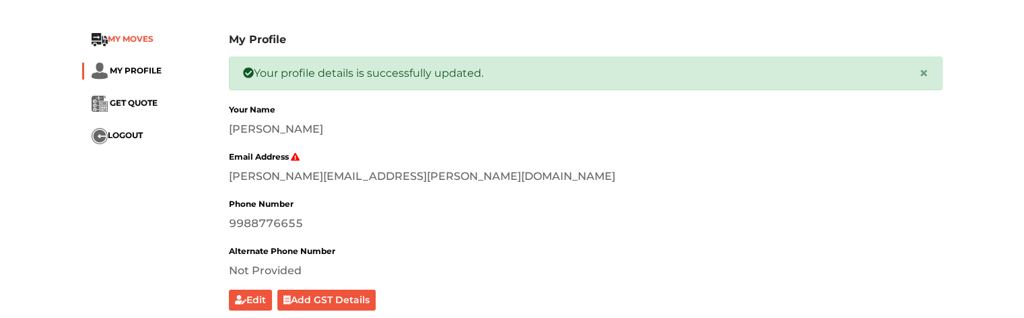
click at [129, 40] on span "MY MOVES" at bounding box center [131, 39] width 46 height 10
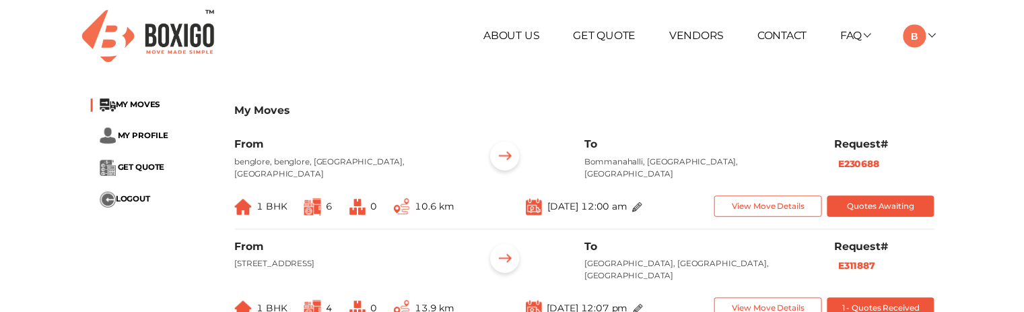
scroll to position [269, 0]
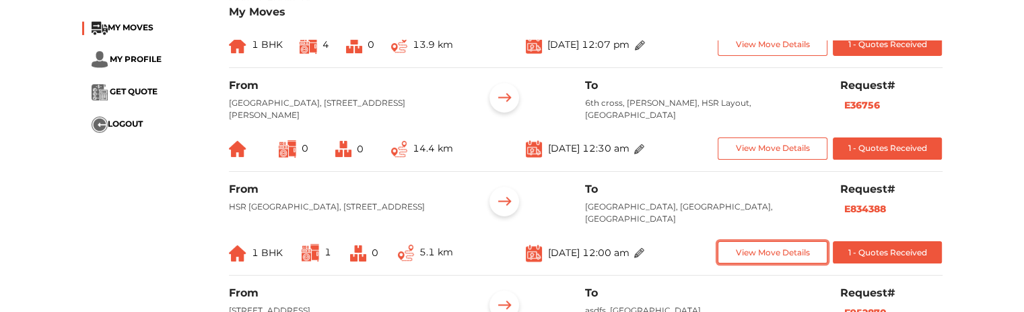
click at [786, 243] on button "View Move Details" at bounding box center [773, 252] width 110 height 22
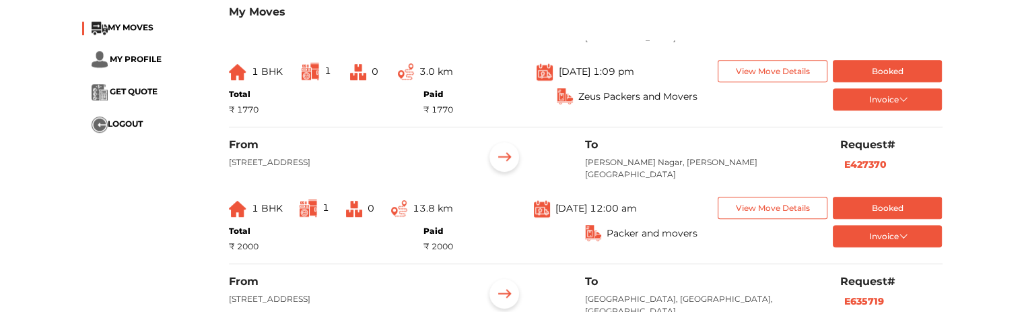
scroll to position [1078, 0]
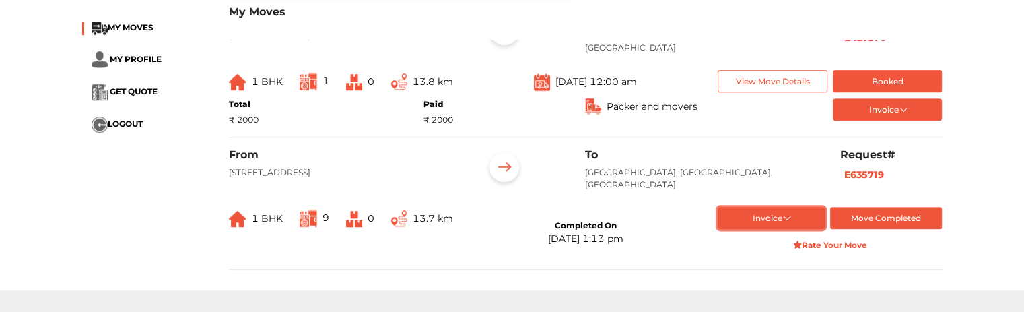
click at [779, 229] on button "Invoice" at bounding box center [771, 218] width 107 height 22
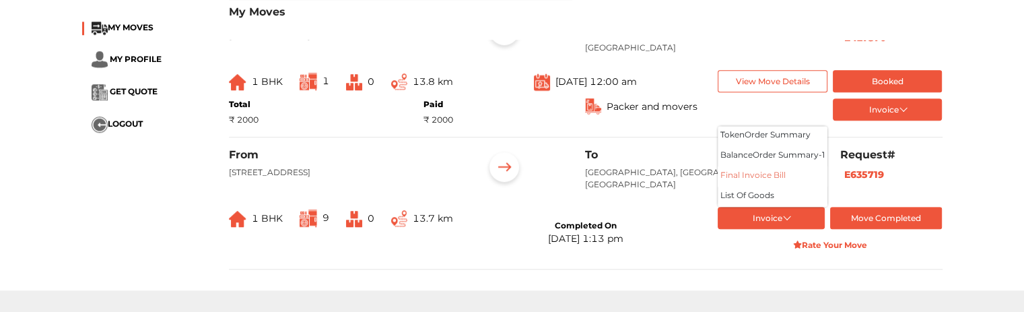
click at [776, 178] on button "Final Invoice Bill" at bounding box center [773, 176] width 110 height 20
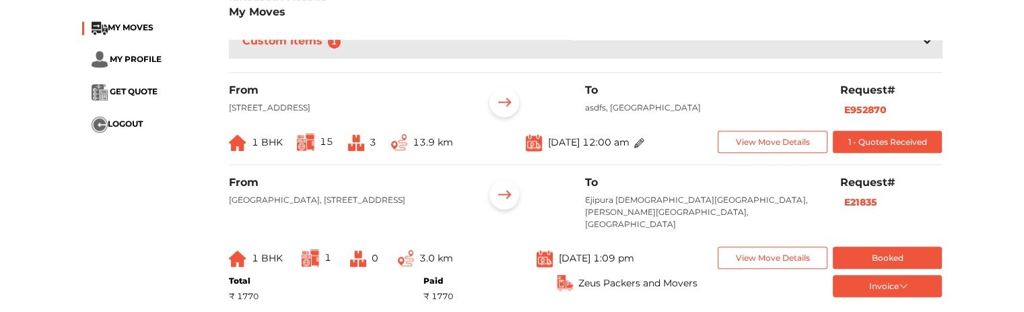
scroll to position [808, 0]
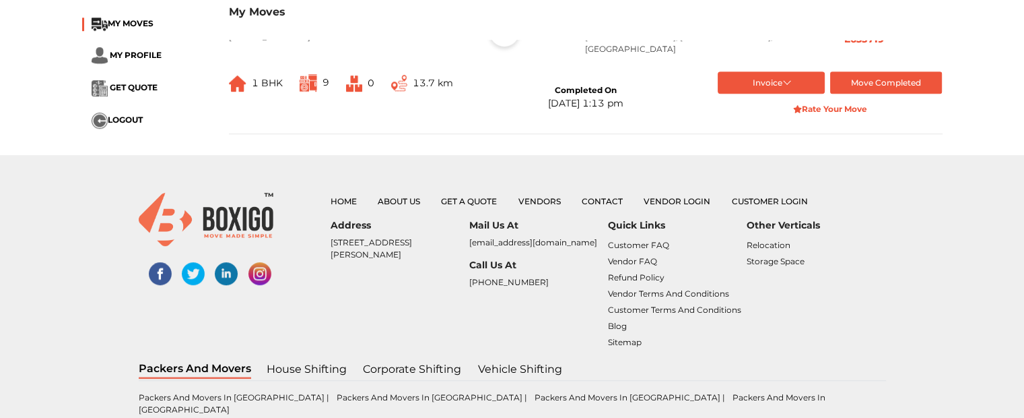
scroll to position [838, 0]
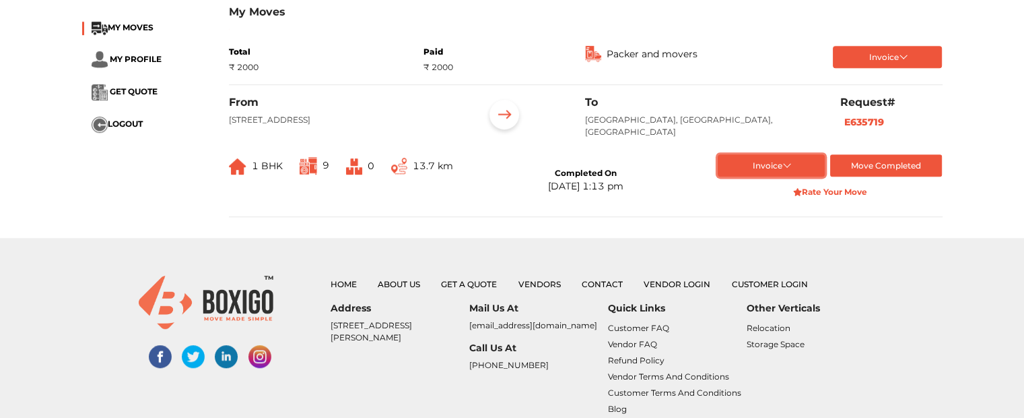
click at [778, 165] on button "Invoice" at bounding box center [771, 165] width 107 height 22
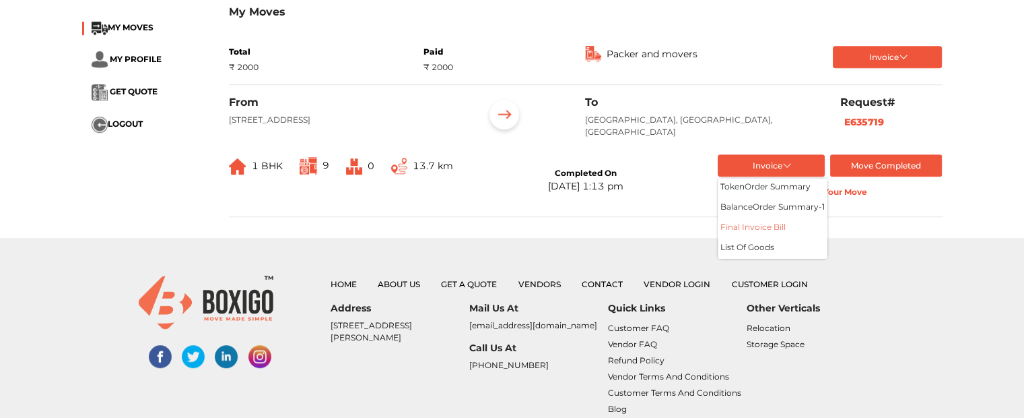
click at [765, 230] on button "Final Invoice Bill" at bounding box center [773, 228] width 110 height 20
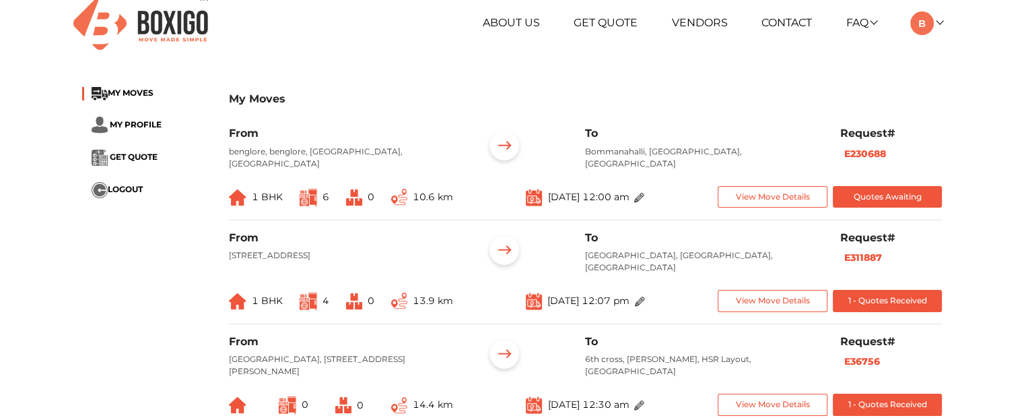
scroll to position [0, 0]
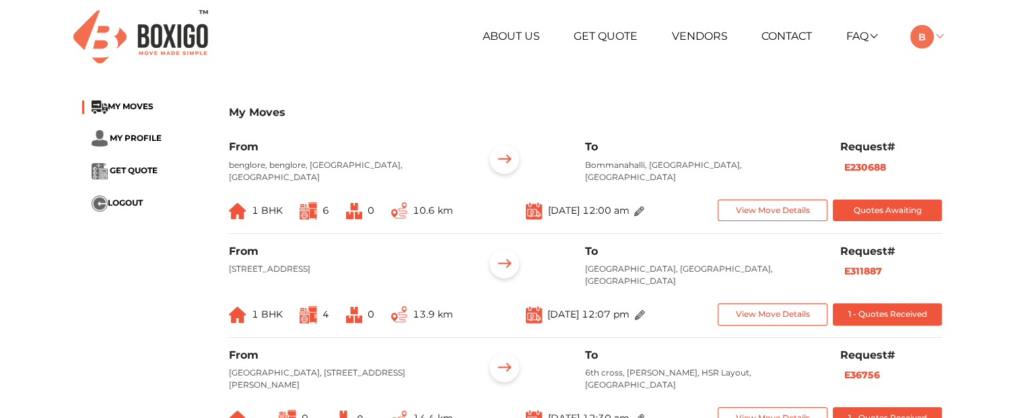
click at [930, 32] on img at bounding box center [923, 37] width 24 height 24
click at [450, 102] on div "My Moves" at bounding box center [586, 120] width 714 height 40
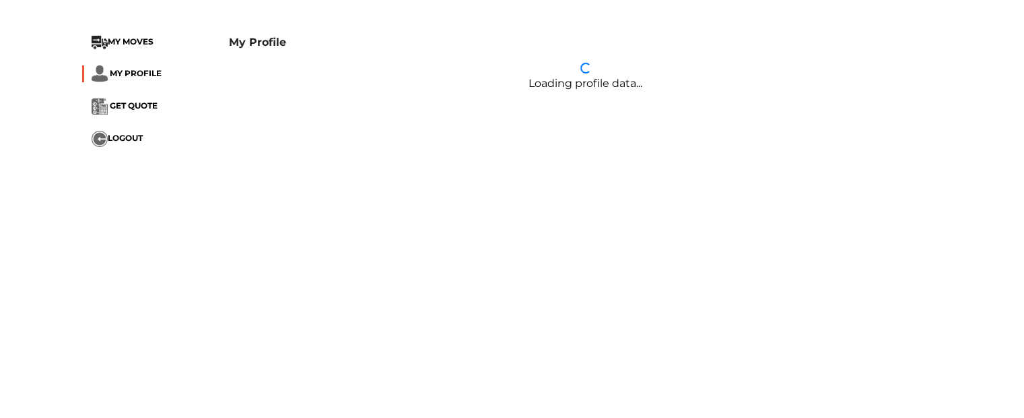
scroll to position [67, 0]
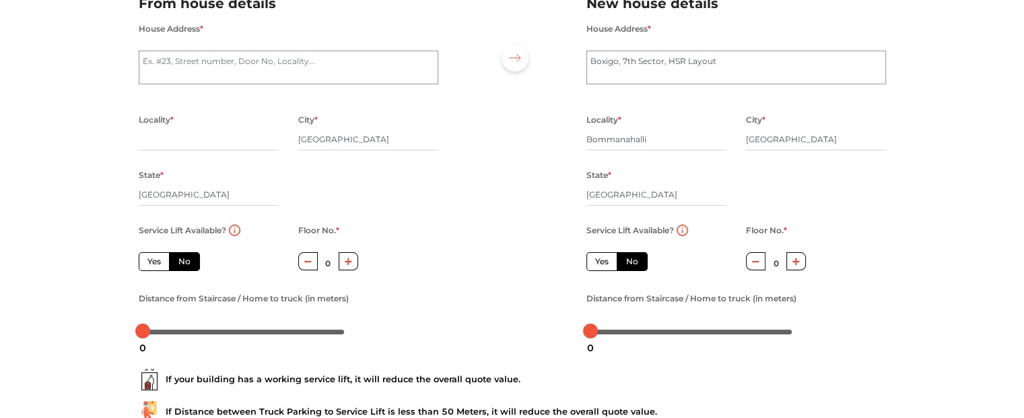
scroll to position [222, 0]
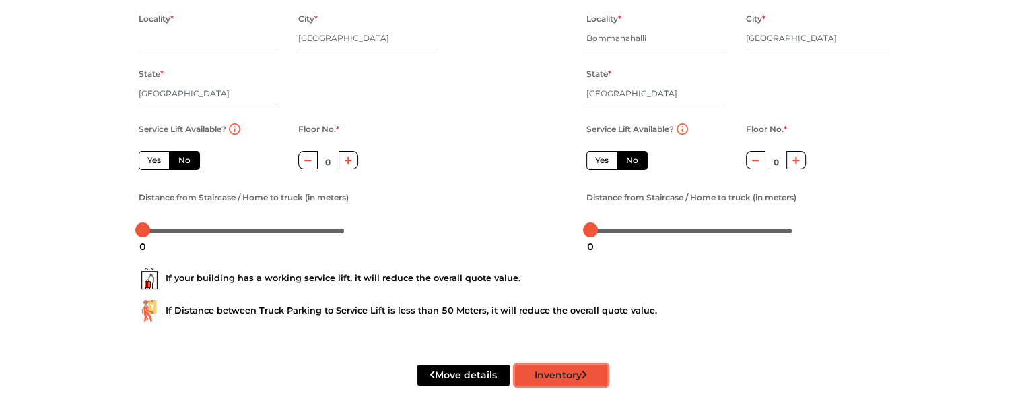
click at [574, 311] on button "Inventory" at bounding box center [561, 374] width 92 height 21
radio input "true"
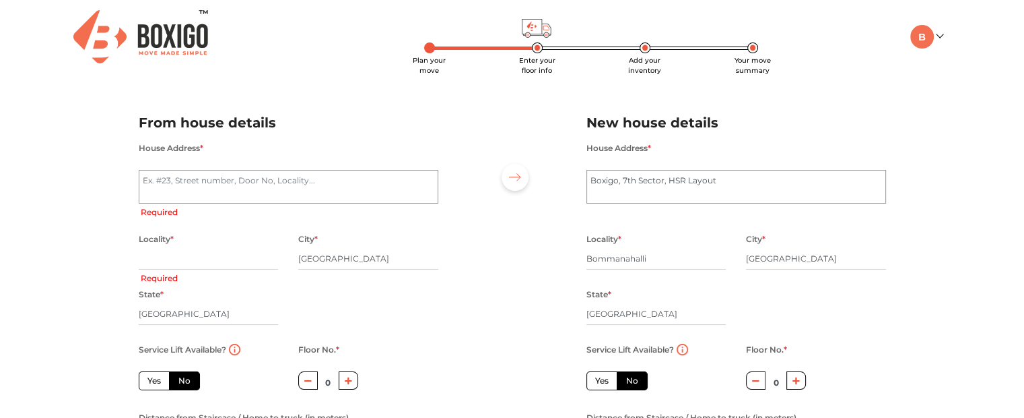
click at [230, 168] on div "House Address * Required" at bounding box center [289, 179] width 300 height 80
click at [280, 189] on textarea "House Address *" at bounding box center [289, 187] width 300 height 34
type textarea "303/ [PERSON_NAME] Apartment, Rang Darshan Society, [GEOGRAPHIC_DATA], [GEOGRAP…"
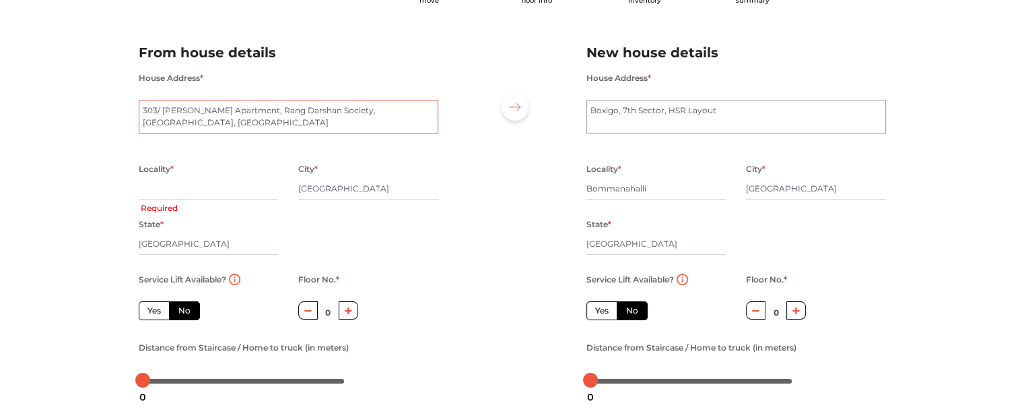
scroll to position [222, 0]
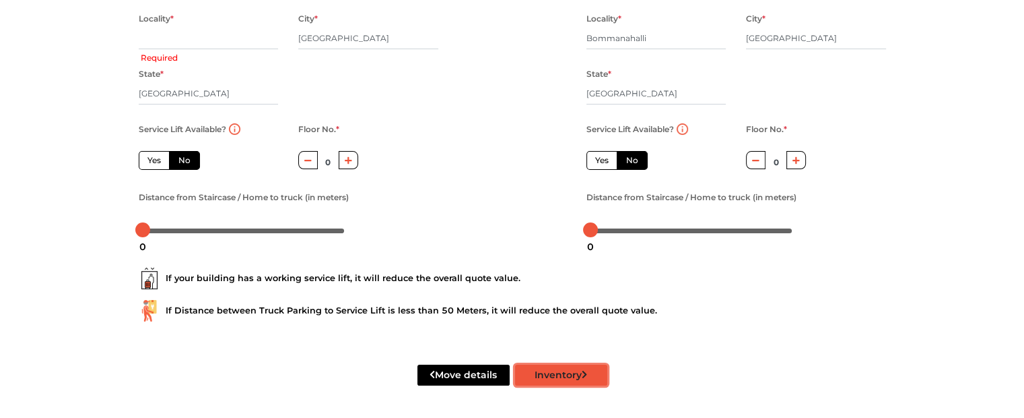
click at [549, 311] on button "Inventory" at bounding box center [561, 374] width 92 height 21
radio input "true"
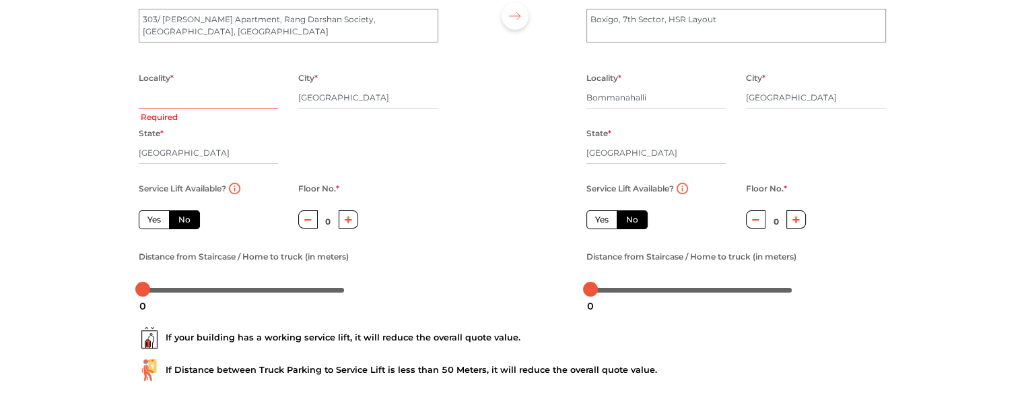
scroll to position [0, 0]
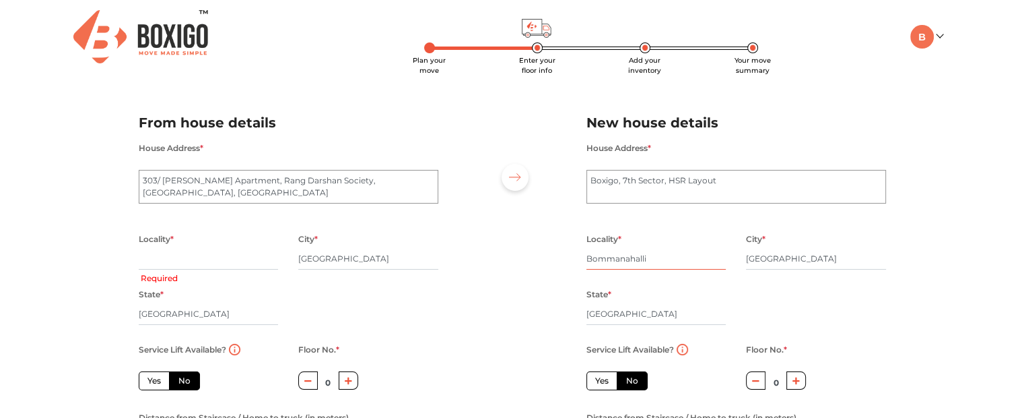
click at [630, 263] on input "Bommanahalli" at bounding box center [657, 259] width 140 height 22
click at [139, 262] on input "text" at bounding box center [209, 259] width 140 height 22
paste input "Bommanahalli"
type input "Bommanahalli"
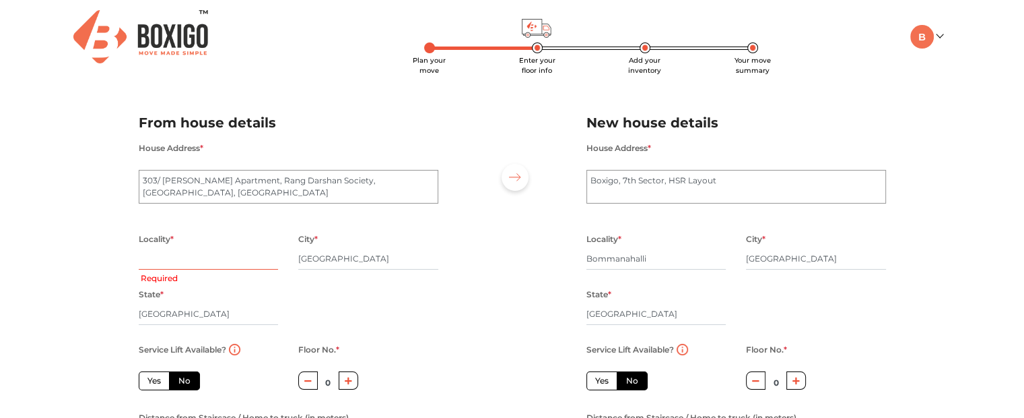
radio input "true"
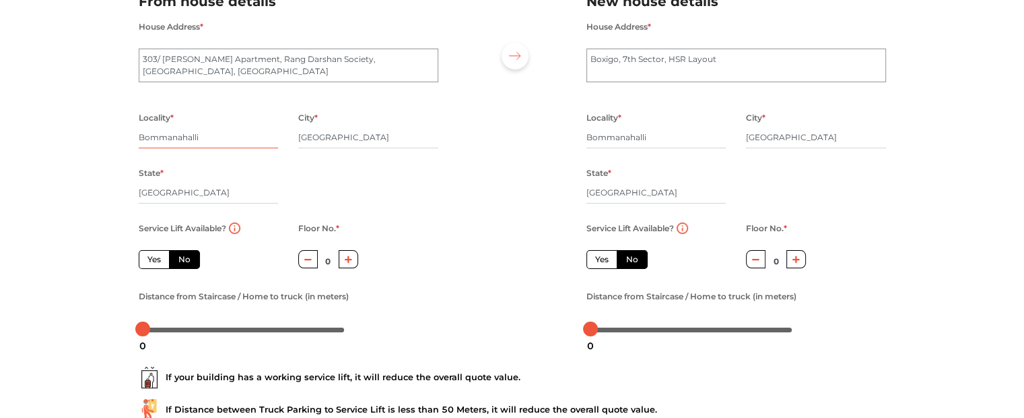
scroll to position [202, 0]
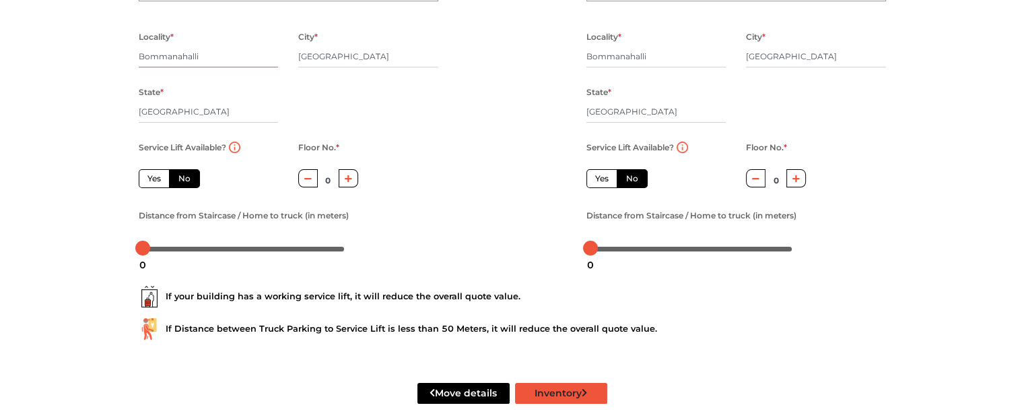
type input "Bommanahalli"
click at [535, 311] on button "Inventory" at bounding box center [561, 393] width 92 height 21
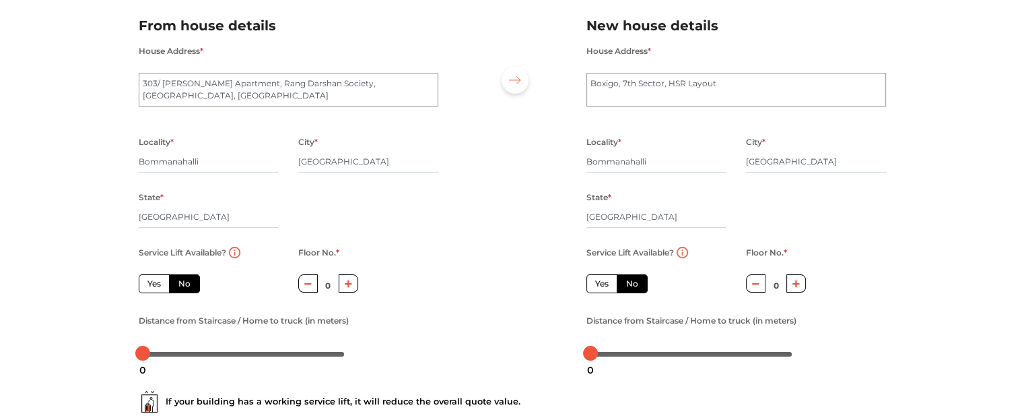
scroll to position [222, 0]
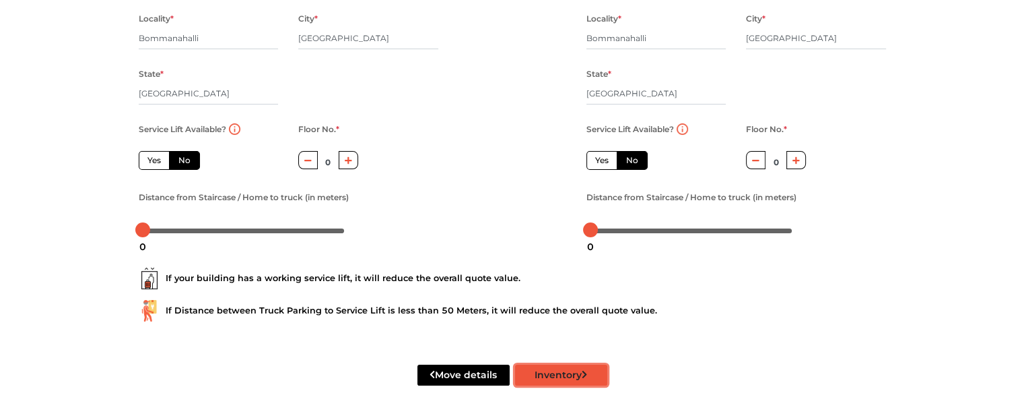
click at [579, 311] on button "Inventory" at bounding box center [561, 374] width 92 height 21
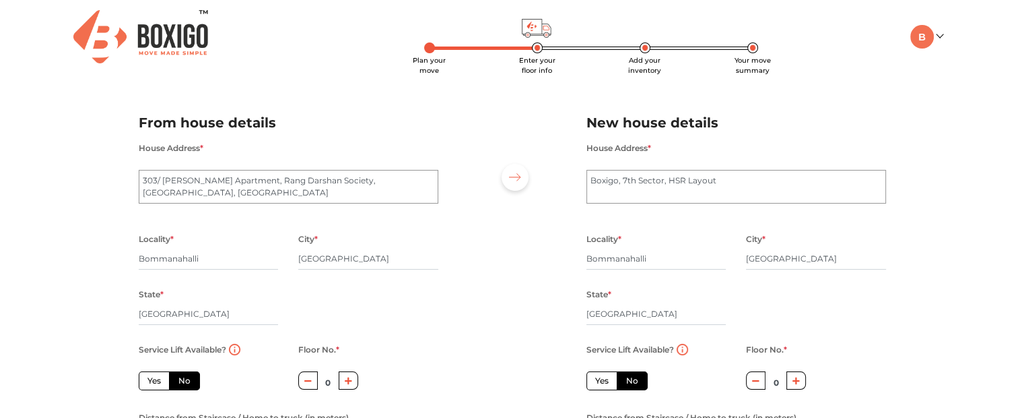
scroll to position [0, 0]
radio input "true"
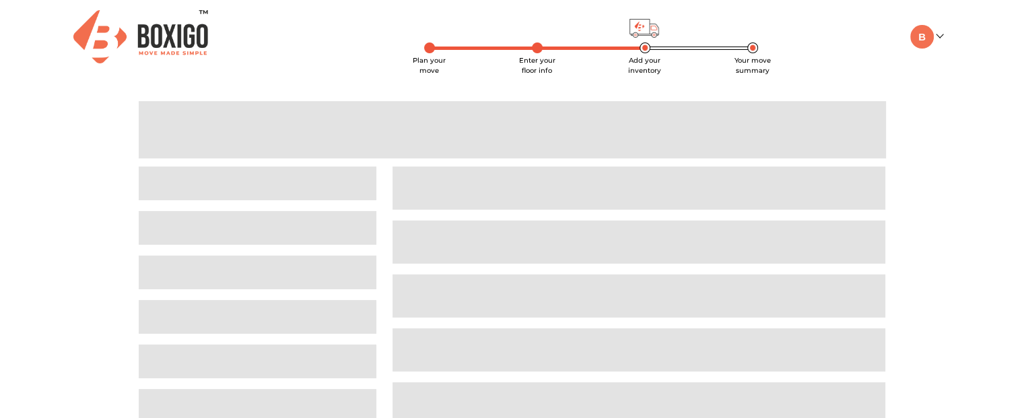
click at [689, 156] on main "Plan your move Enter your floor info Add your inventory Your move summary" at bounding box center [512, 295] width 1024 height 405
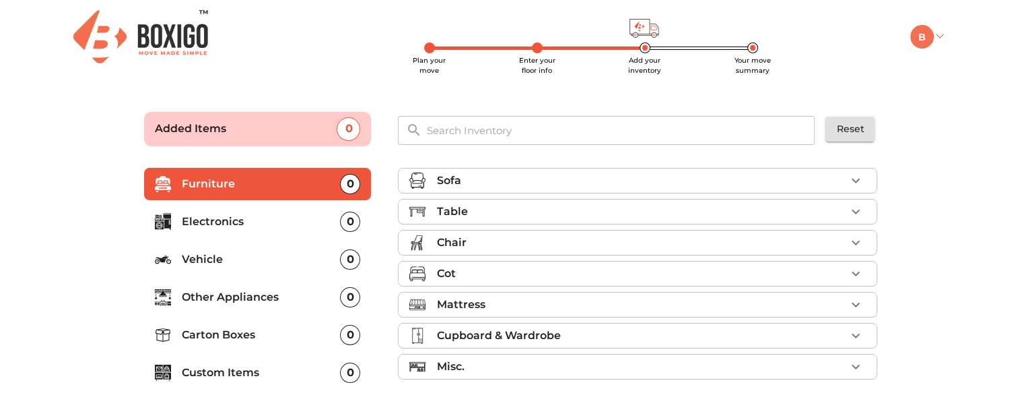
click at [930, 41] on img at bounding box center [923, 37] width 24 height 24
click at [965, 58] on link "My Moves" at bounding box center [965, 56] width 108 height 25
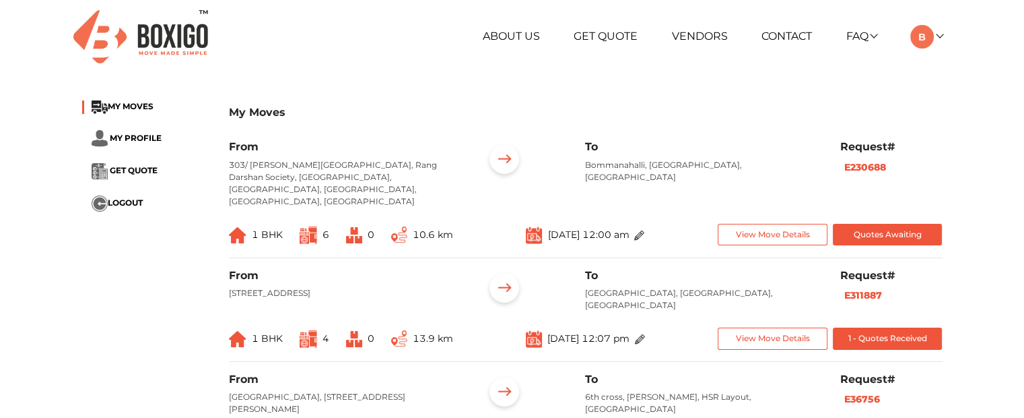
drag, startPoint x: 214, startPoint y: 104, endPoint x: 370, endPoint y: 127, distance: 157.2
click at [366, 125] on div "My Moves" at bounding box center [586, 120] width 714 height 40
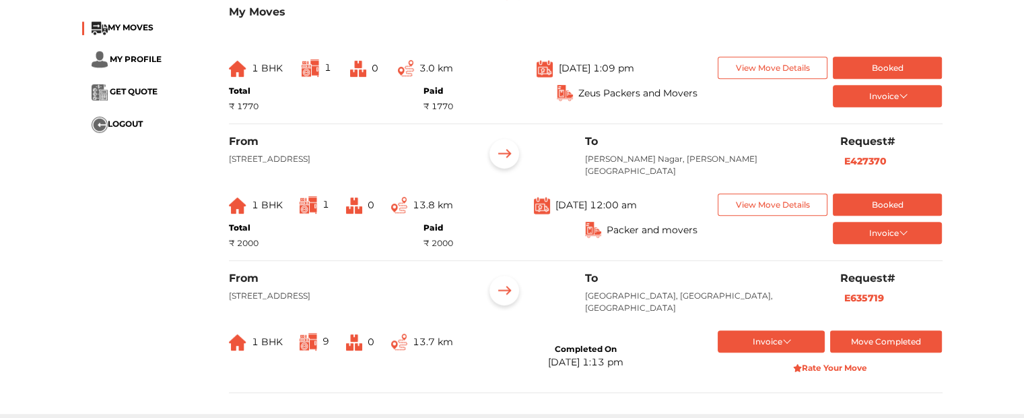
scroll to position [741, 0]
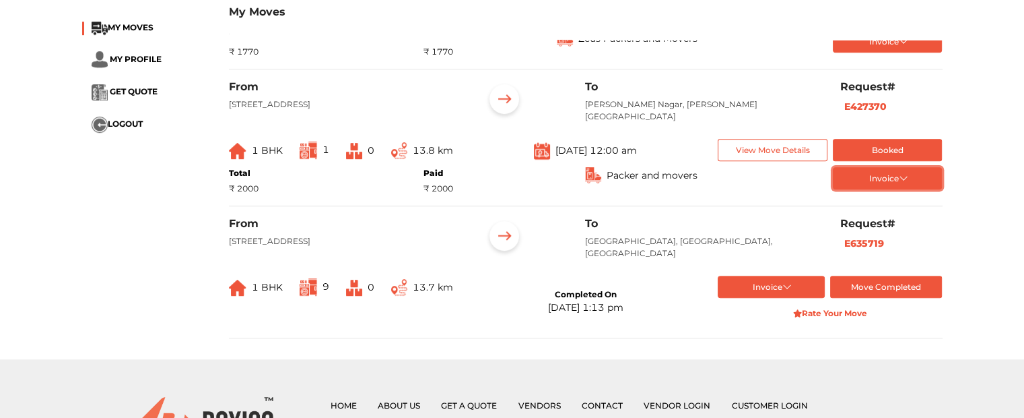
click at [878, 185] on button "Invoice" at bounding box center [888, 178] width 110 height 22
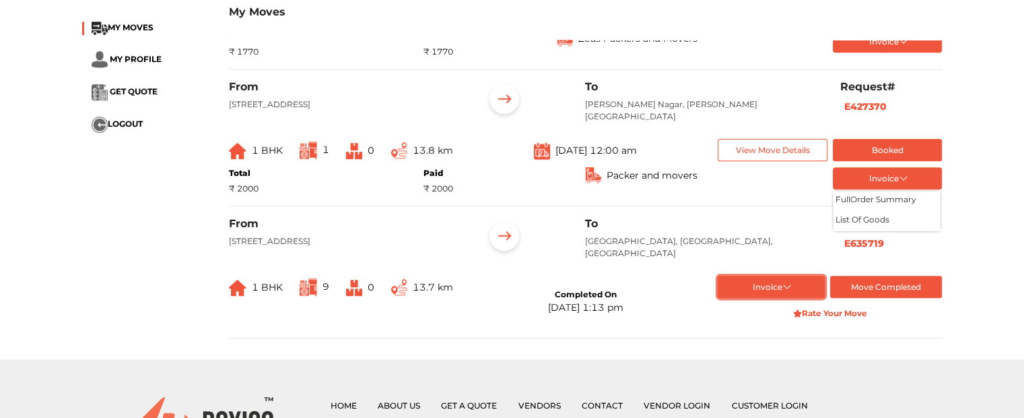
click at [765, 291] on button "Invoice" at bounding box center [771, 286] width 107 height 22
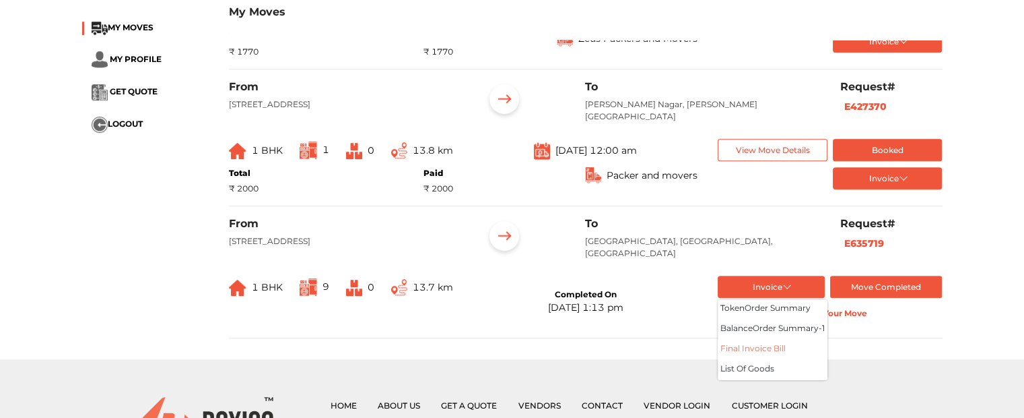
click at [755, 311] on button "Final Invoice Bill" at bounding box center [773, 349] width 110 height 20
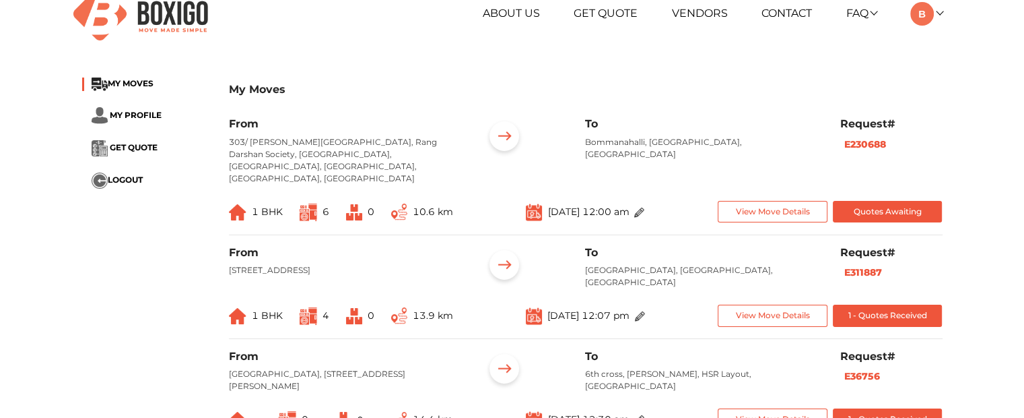
scroll to position [0, 0]
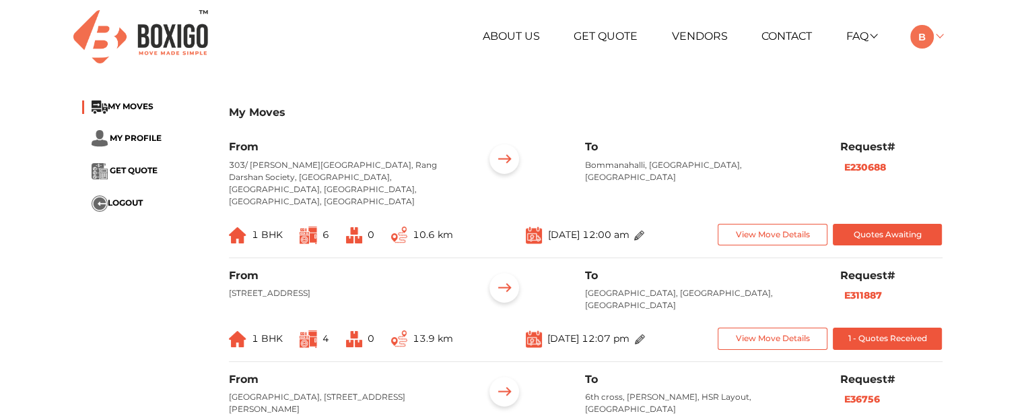
click at [927, 29] on img at bounding box center [923, 37] width 24 height 24
click at [757, 139] on div "My Moves" at bounding box center [586, 120] width 714 height 40
click at [930, 45] on img at bounding box center [923, 37] width 24 height 24
click at [782, 118] on h3 "My Moves" at bounding box center [586, 112] width 714 height 13
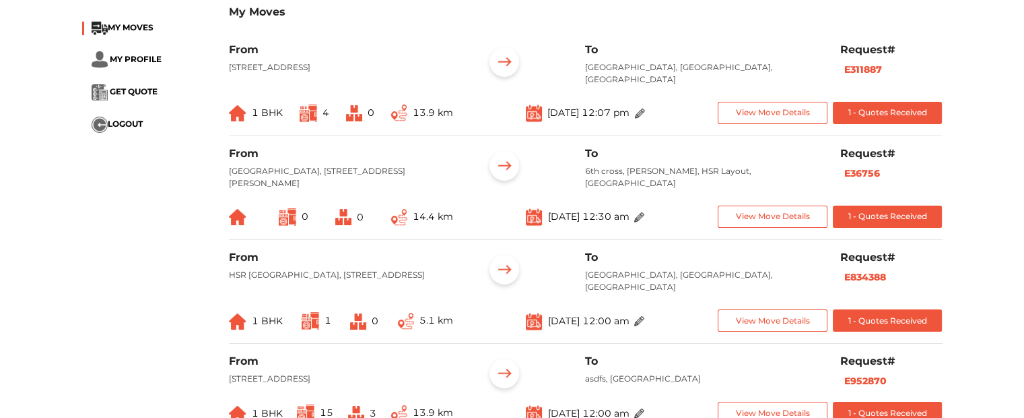
scroll to position [202, 0]
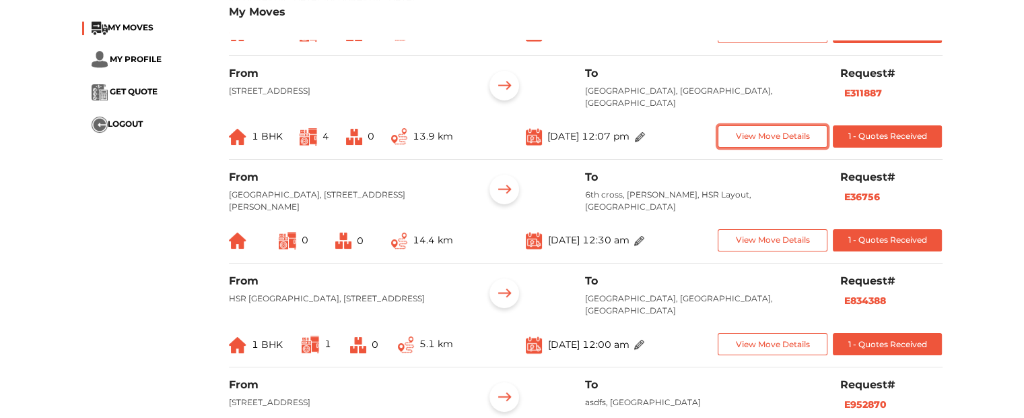
click at [771, 125] on button "View Move Details" at bounding box center [773, 136] width 110 height 22
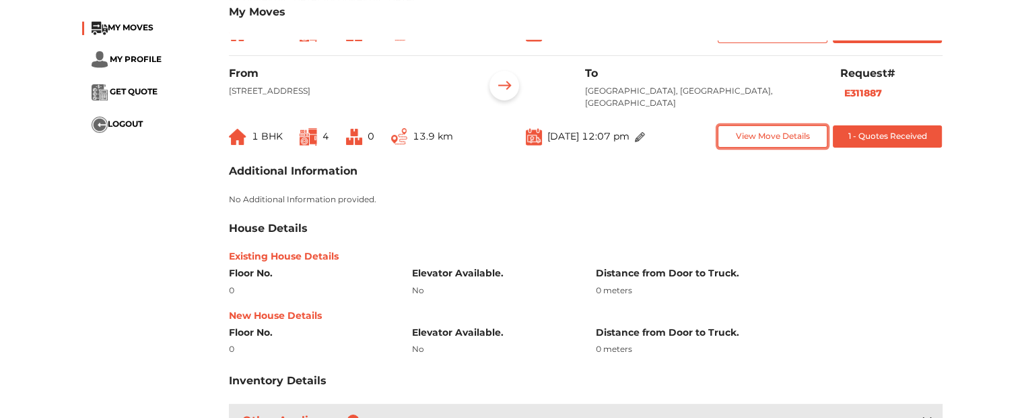
click at [771, 125] on button "View Move Details" at bounding box center [773, 136] width 110 height 22
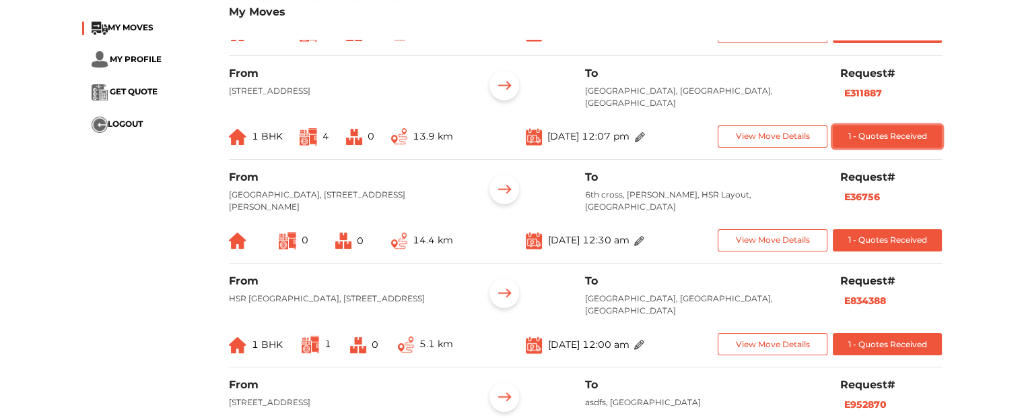
click at [858, 125] on button "1 - Quotes Received" at bounding box center [888, 136] width 110 height 22
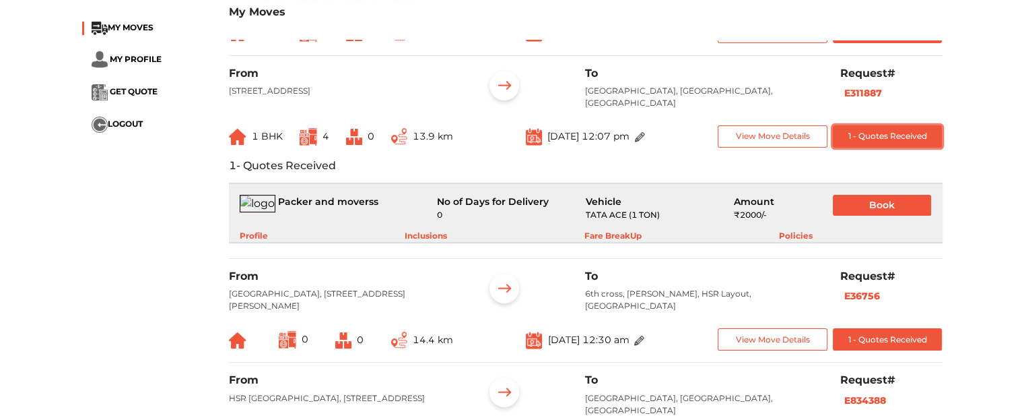
click at [884, 125] on button "1 - Quotes Received" at bounding box center [888, 136] width 110 height 22
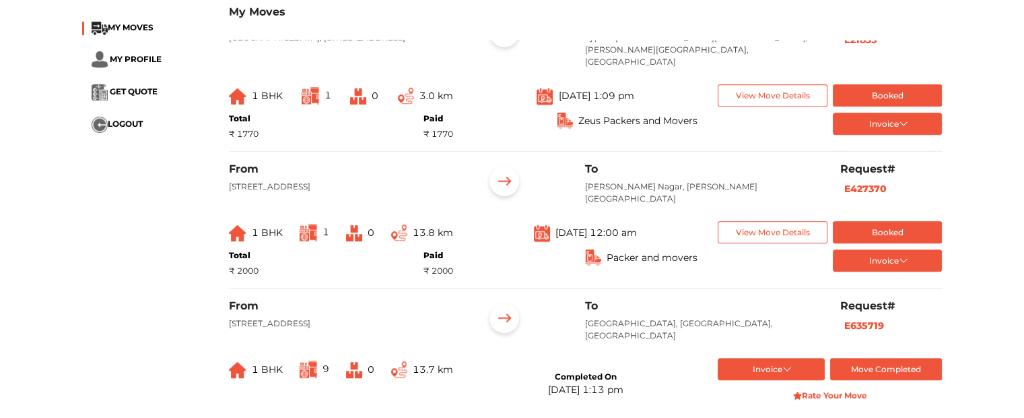
scroll to position [674, 0]
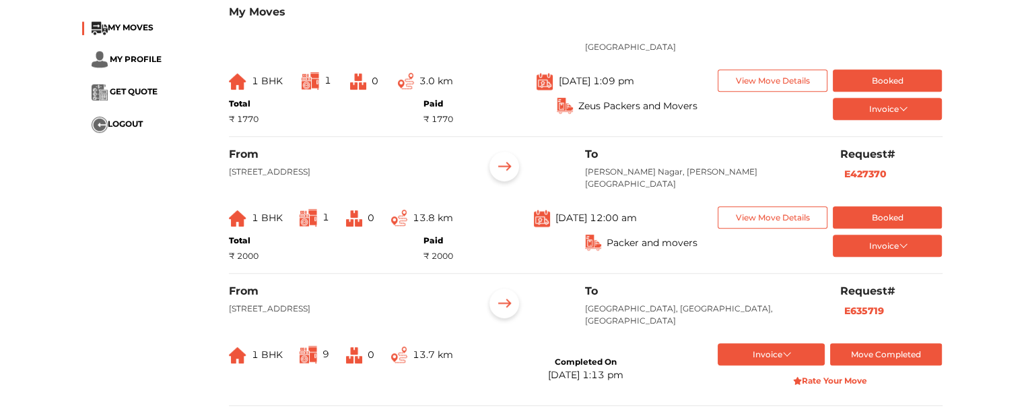
click at [887, 123] on div "Invoice full Order summary List of Goods" at bounding box center [830, 112] width 245 height 28
click at [886, 108] on button "Invoice" at bounding box center [888, 109] width 110 height 22
click at [878, 129] on button "full Order summary" at bounding box center [887, 131] width 108 height 20
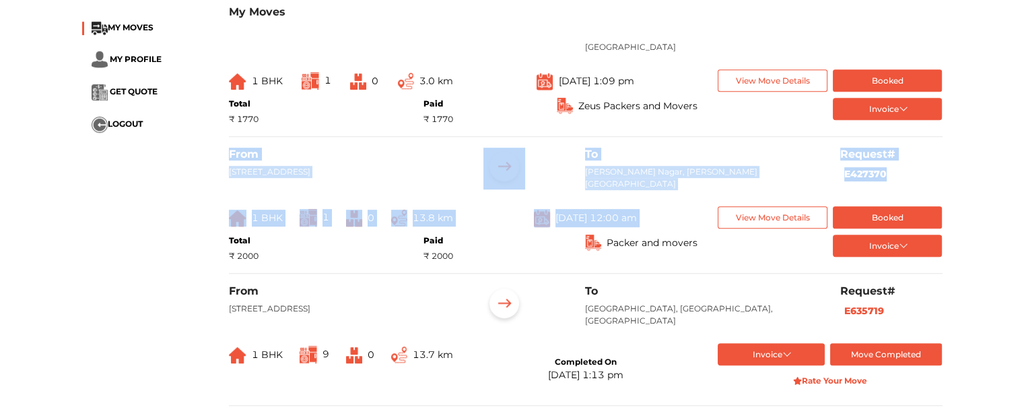
drag, startPoint x: 226, startPoint y: 150, endPoint x: 940, endPoint y: 265, distance: 723.2
click at [940, 265] on div "From [GEOGRAPHIC_DATA], [GEOGRAPHIC_DATA][PERSON_NAME][PERSON_NAME] Request# E4…" at bounding box center [586, 211] width 714 height 126
click at [688, 195] on div "To [PERSON_NAME] Nagar, [PERSON_NAME][GEOGRAPHIC_DATA]" at bounding box center [702, 174] width 255 height 53
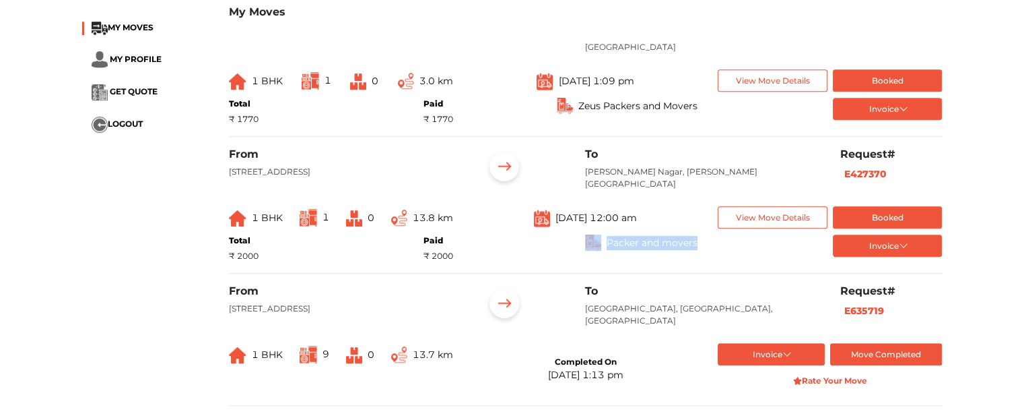
drag, startPoint x: 703, startPoint y: 241, endPoint x: 515, endPoint y: 238, distance: 188.0
click at [515, 238] on div "Packer and movers" at bounding box center [585, 248] width 245 height 28
drag, startPoint x: 208, startPoint y: 148, endPoint x: 839, endPoint y: 249, distance: 639.2
click at [890, 263] on div "From [GEOGRAPHIC_DATA], [GEOGRAPHIC_DATA][PERSON_NAME][PERSON_NAME] Request# E4…" at bounding box center [586, 211] width 714 height 126
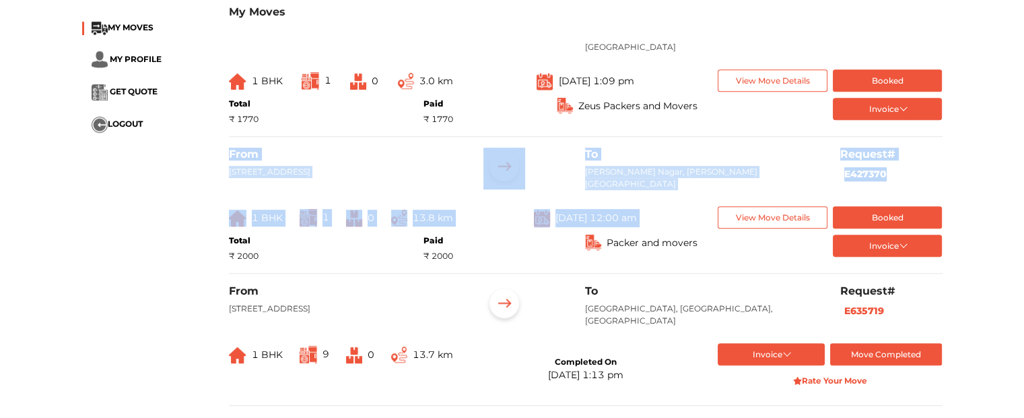
drag, startPoint x: 231, startPoint y: 152, endPoint x: 935, endPoint y: 265, distance: 713.0
click at [935, 265] on div "From [GEOGRAPHIC_DATA], [GEOGRAPHIC_DATA][PERSON_NAME][PERSON_NAME] Request# E4…" at bounding box center [586, 211] width 714 height 126
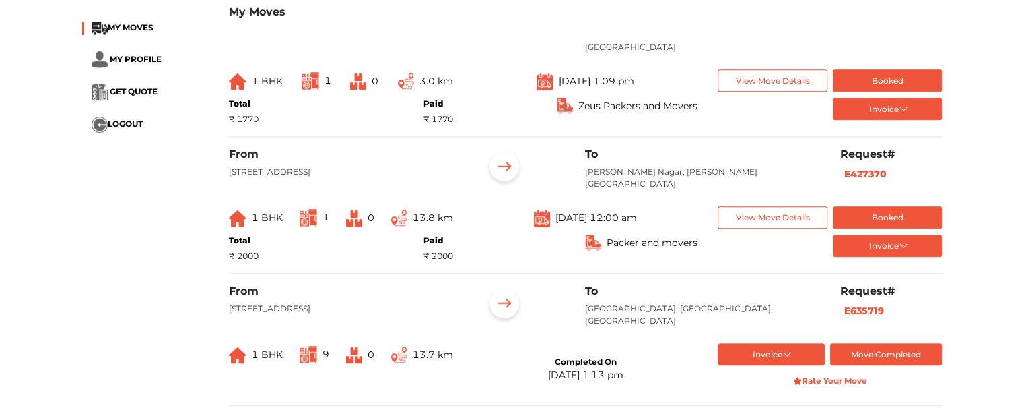
click at [930, 265] on div "From [GEOGRAPHIC_DATA], [GEOGRAPHIC_DATA][PERSON_NAME][PERSON_NAME] Request# E4…" at bounding box center [586, 211] width 714 height 126
drag, startPoint x: 930, startPoint y: 265, endPoint x: 649, endPoint y: 245, distance: 282.3
click at [649, 245] on div "From [GEOGRAPHIC_DATA], [GEOGRAPHIC_DATA][PERSON_NAME][PERSON_NAME] Request# E4…" at bounding box center [586, 211] width 714 height 126
drag, startPoint x: 233, startPoint y: 151, endPoint x: 783, endPoint y: 185, distance: 551.4
click at [783, 185] on div "From [GEOGRAPHIC_DATA][PERSON_NAME][PERSON_NAME]" at bounding box center [525, 174] width 612 height 53
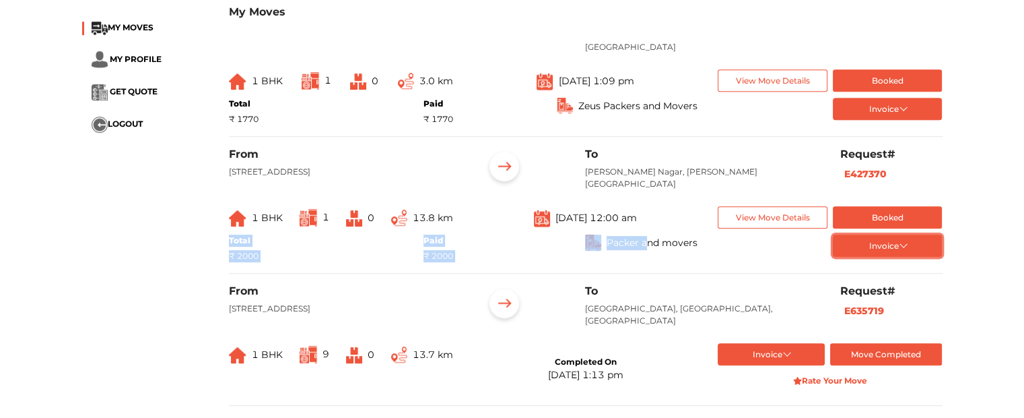
click at [892, 242] on button "Invoice" at bounding box center [888, 245] width 110 height 22
click at [870, 263] on button "full Order summary" at bounding box center [887, 268] width 108 height 20
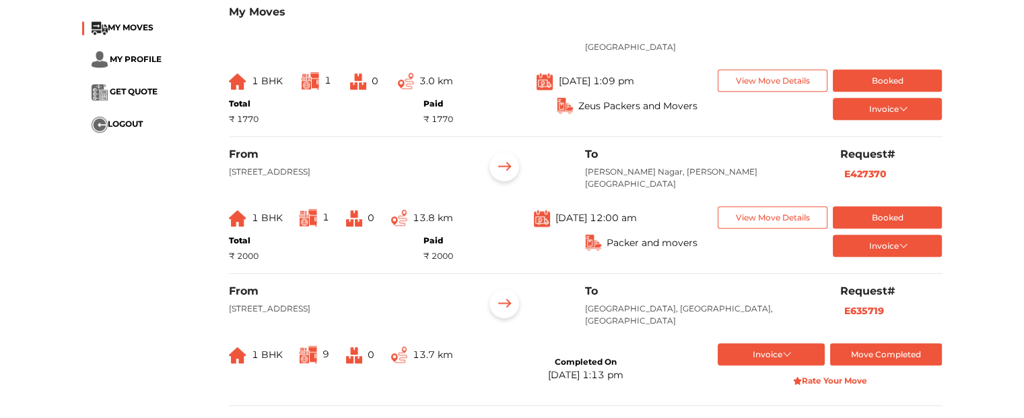
click at [710, 36] on div "My Moves" at bounding box center [586, 20] width 714 height 40
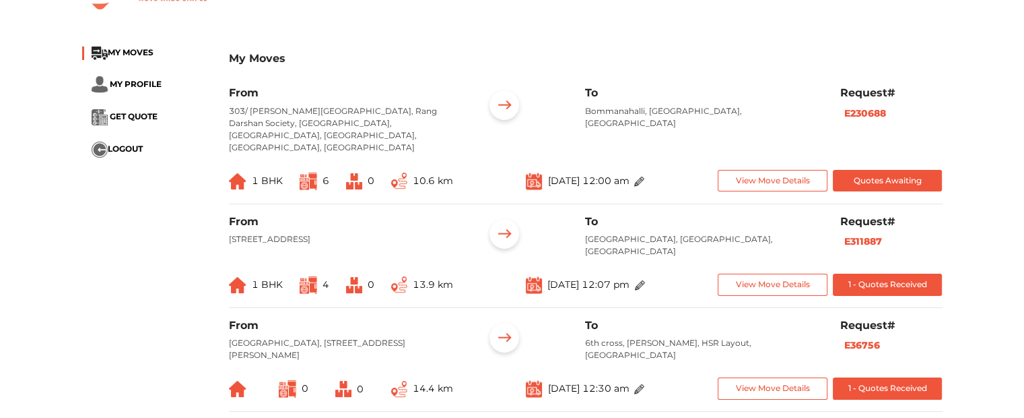
scroll to position [0, 0]
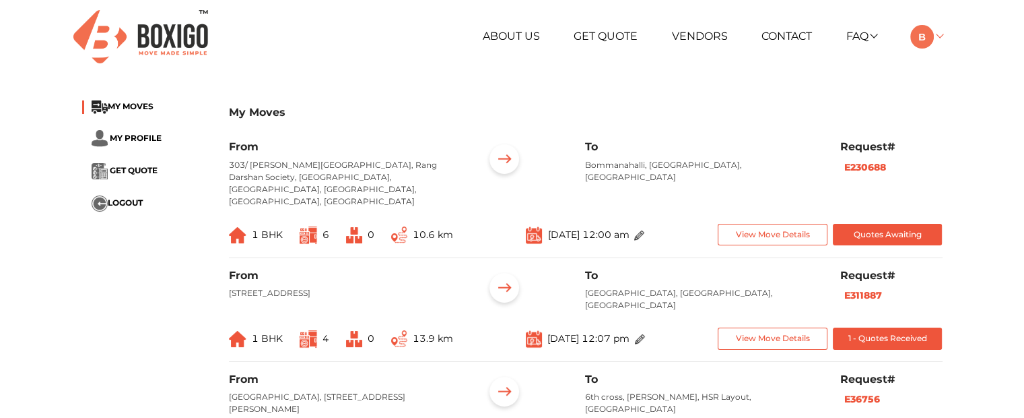
click at [921, 34] on img at bounding box center [923, 37] width 24 height 24
click at [973, 136] on button "LOGOUT" at bounding box center [965, 131] width 108 height 25
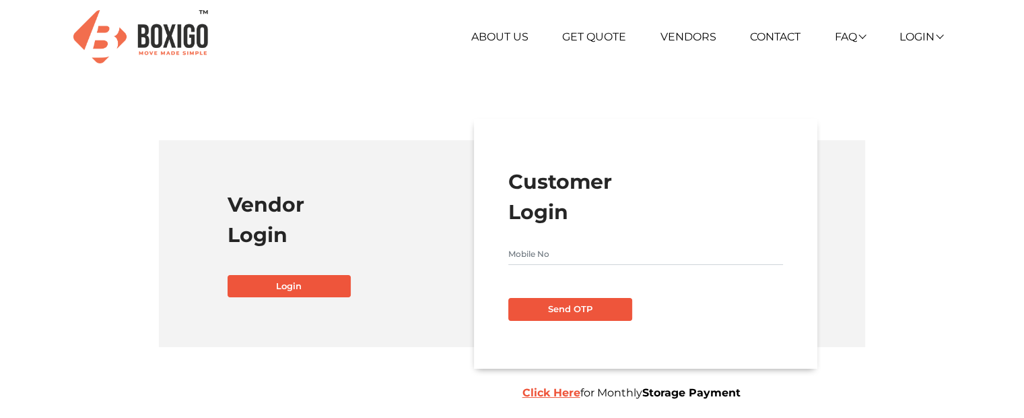
click at [570, 262] on input "text" at bounding box center [646, 254] width 275 height 22
click at [919, 34] on link "Login" at bounding box center [920, 36] width 43 height 13
click at [951, 57] on link "Customer" at bounding box center [953, 56] width 108 height 25
click at [952, 83] on link "Vendor" at bounding box center [953, 81] width 108 height 25
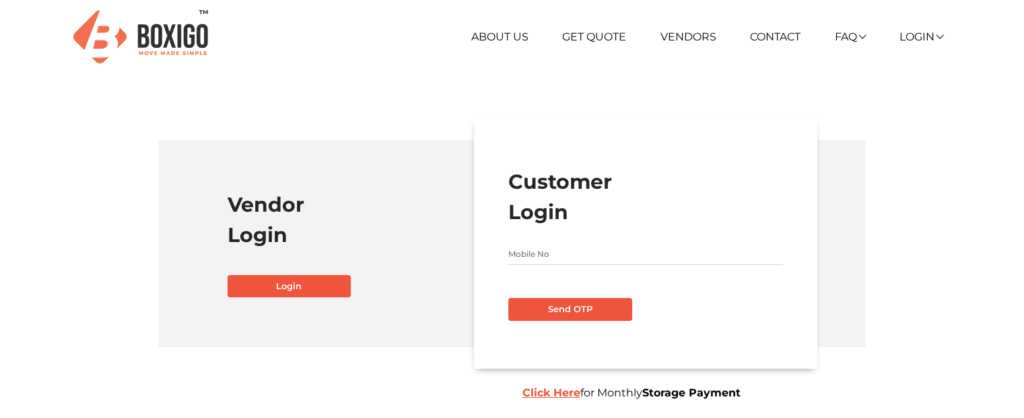
click at [579, 252] on input "text" at bounding box center [646, 254] width 275 height 22
click at [528, 247] on input "text" at bounding box center [646, 254] width 275 height 22
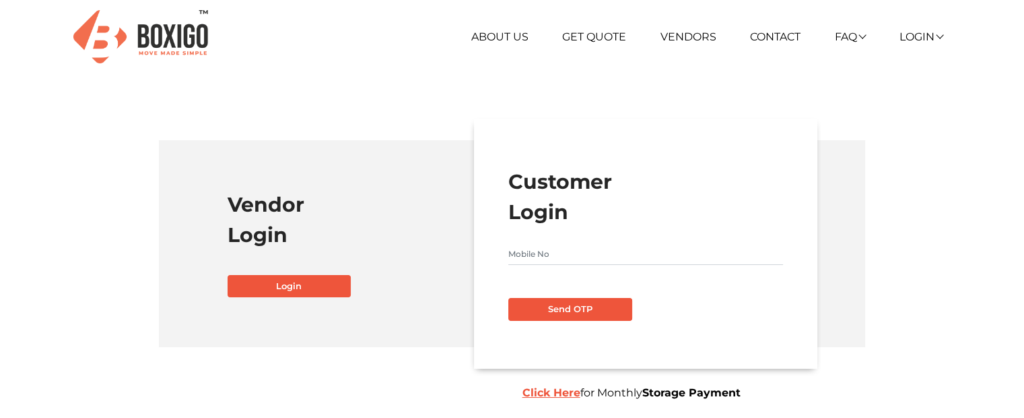
paste input "7093599311"
type input "7093599311"
click at [566, 307] on button "Send OTP" at bounding box center [571, 309] width 124 height 23
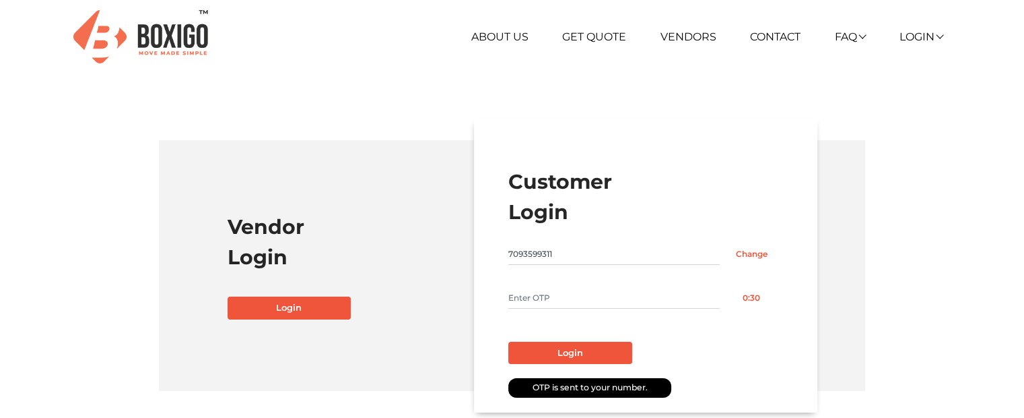
click at [545, 291] on input "text" at bounding box center [614, 298] width 211 height 22
type input "1111"
click at [509, 341] on button "Login" at bounding box center [571, 352] width 124 height 23
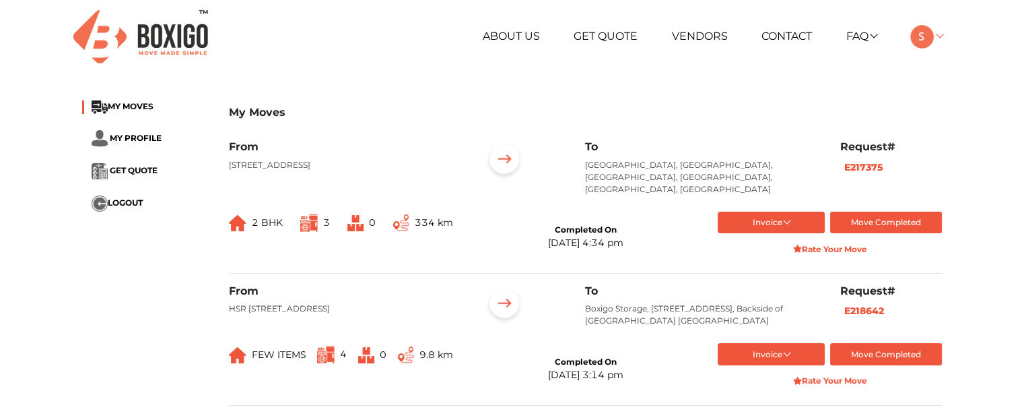
click at [930, 40] on img at bounding box center [923, 37] width 24 height 24
click at [962, 72] on link "My Profile" at bounding box center [965, 81] width 108 height 25
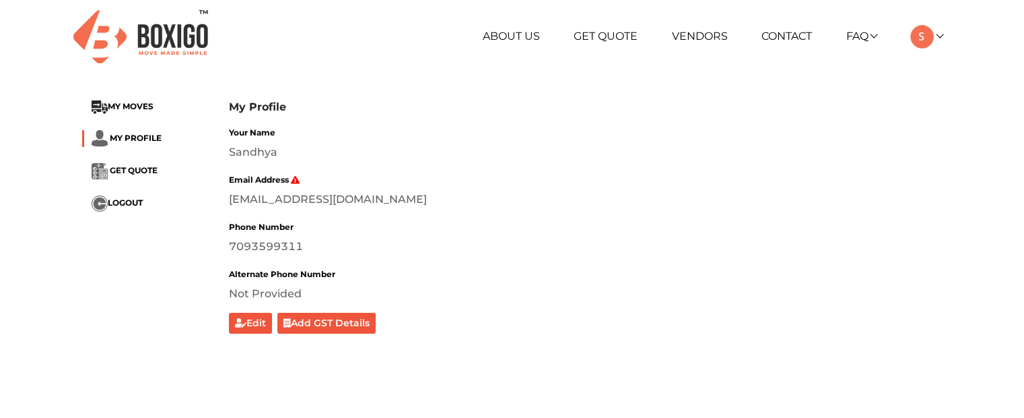
click at [234, 202] on div "nagaradonasandhya@gmail.com" at bounding box center [586, 199] width 714 height 16
drag, startPoint x: 234, startPoint y: 202, endPoint x: 507, endPoint y: 203, distance: 272.1
click at [507, 203] on div "nagaradonasandhya@gmail.com" at bounding box center [586, 199] width 714 height 16
drag, startPoint x: 222, startPoint y: 158, endPoint x: 356, endPoint y: 152, distance: 133.5
click at [356, 152] on div "My Profile Your Name Sandhya Email Address nagaradonasandhya@gmail.com Phone Nu…" at bounding box center [586, 216] width 734 height 233
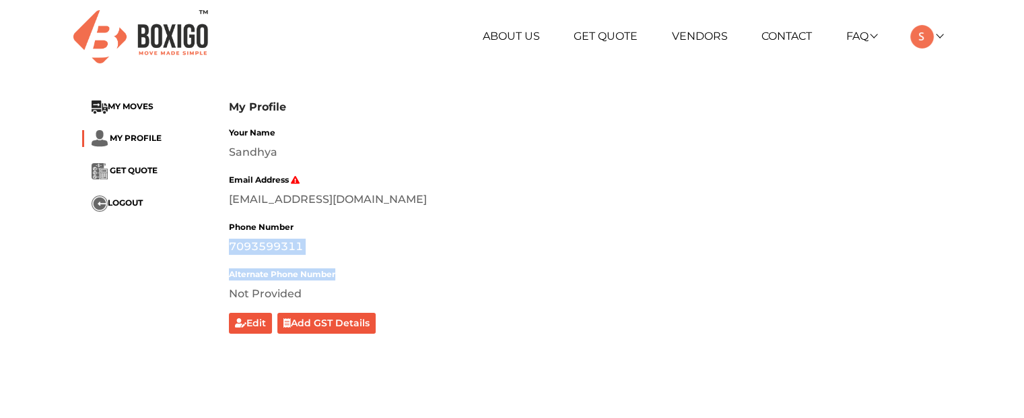
drag, startPoint x: 259, startPoint y: 247, endPoint x: 458, endPoint y: 258, distance: 199.7
click at [458, 258] on div "My Profile MY MOVES MY PROFILE GET QUOTE LOGOUT My Profile Your Name Sandhya Em…" at bounding box center [512, 217] width 881 height 254
click at [463, 313] on div "Your Name Sandhya Email Address nagaradonasandhya@gmail.com Phone Number 709359…" at bounding box center [586, 228] width 714 height 209
drag, startPoint x: 142, startPoint y: 123, endPoint x: 159, endPoint y: 115, distance: 18.7
click at [159, 115] on ul "MY MOVES MY PROFILE GET QUOTE LOGOUT" at bounding box center [145, 155] width 127 height 111
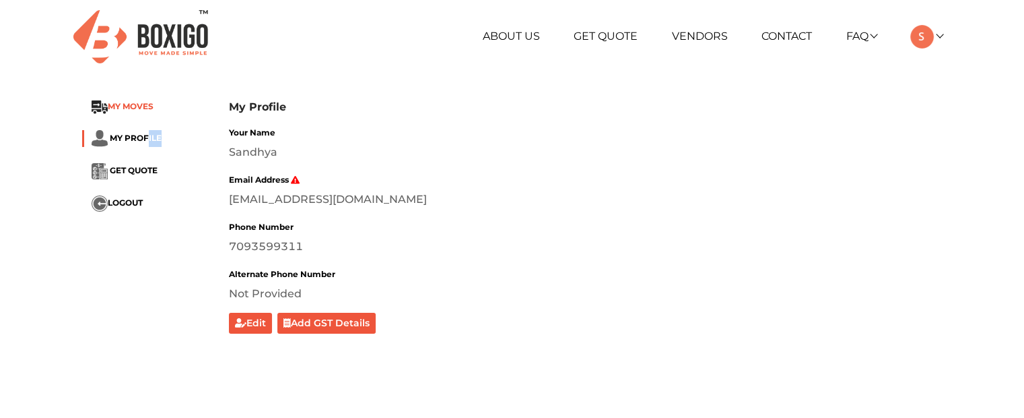
click at [127, 106] on span "MY MOVES" at bounding box center [131, 106] width 46 height 10
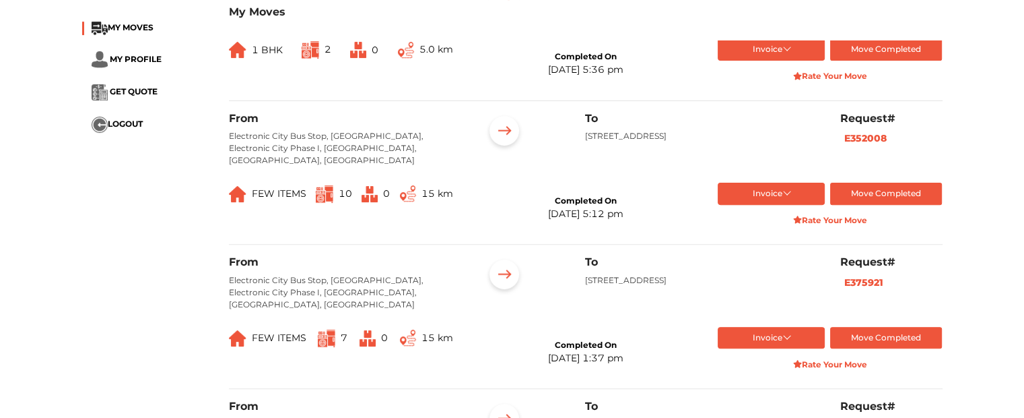
scroll to position [469, 0]
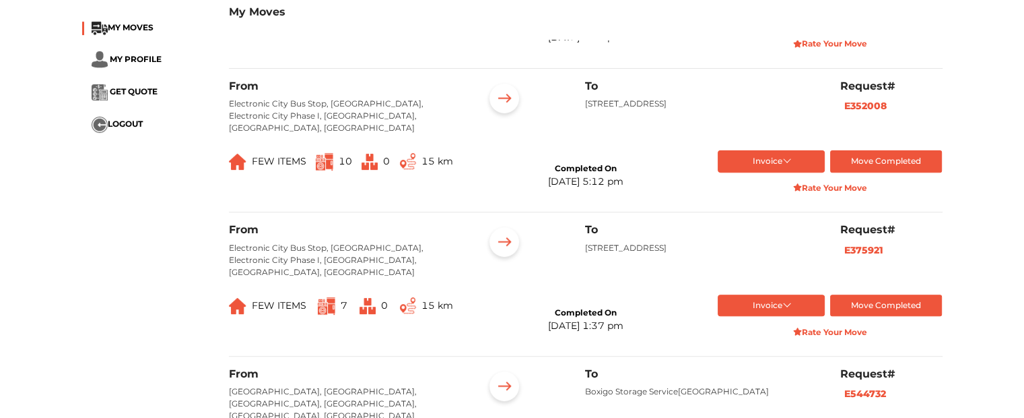
click at [766, 172] on button "Invoice" at bounding box center [771, 161] width 107 height 22
click at [758, 234] on button "Final Invoice Bill" at bounding box center [773, 224] width 110 height 20
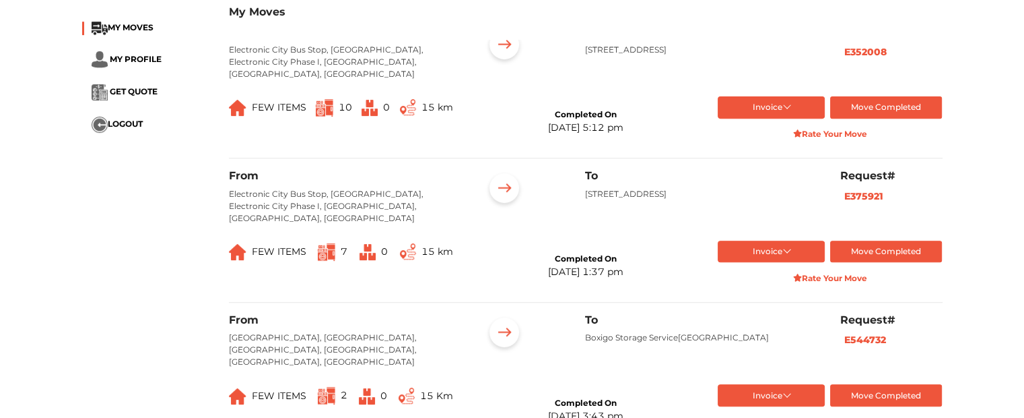
scroll to position [604, 0]
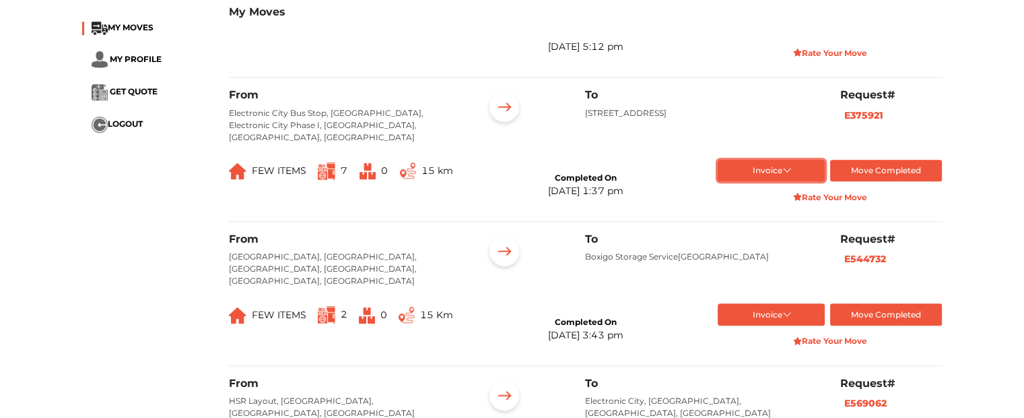
click at [800, 177] on button "Invoice" at bounding box center [771, 171] width 107 height 22
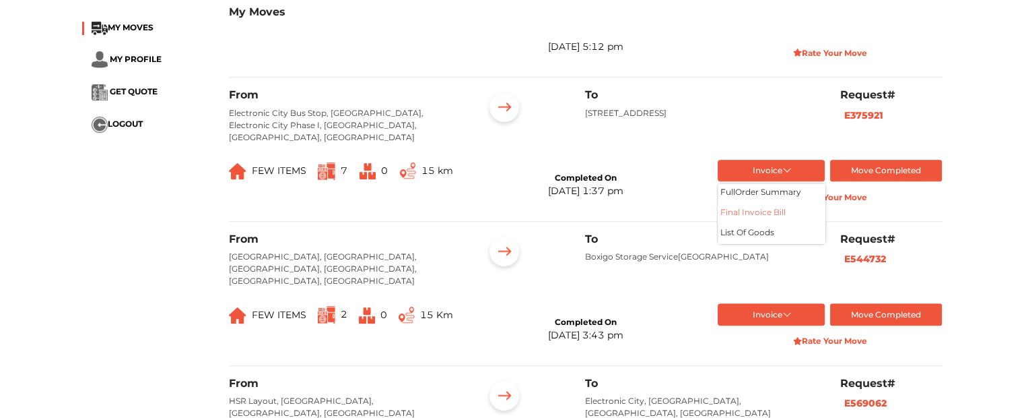
click at [758, 215] on button "Final Invoice Bill" at bounding box center [772, 213] width 108 height 20
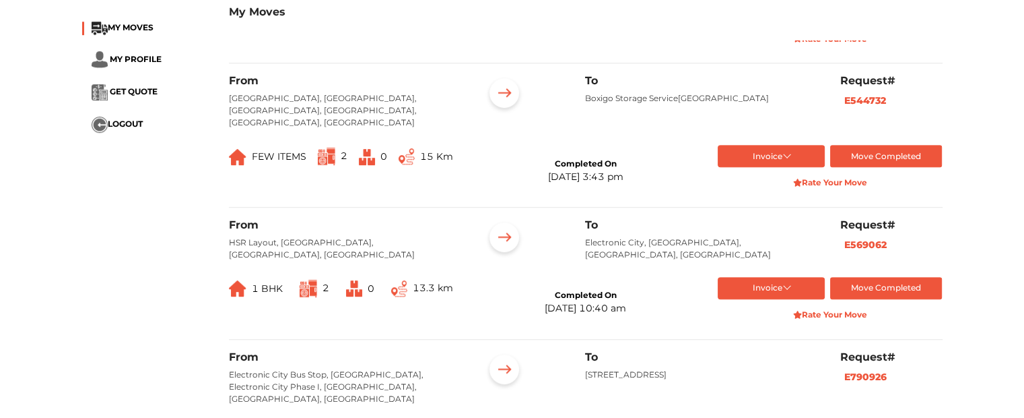
scroll to position [806, 0]
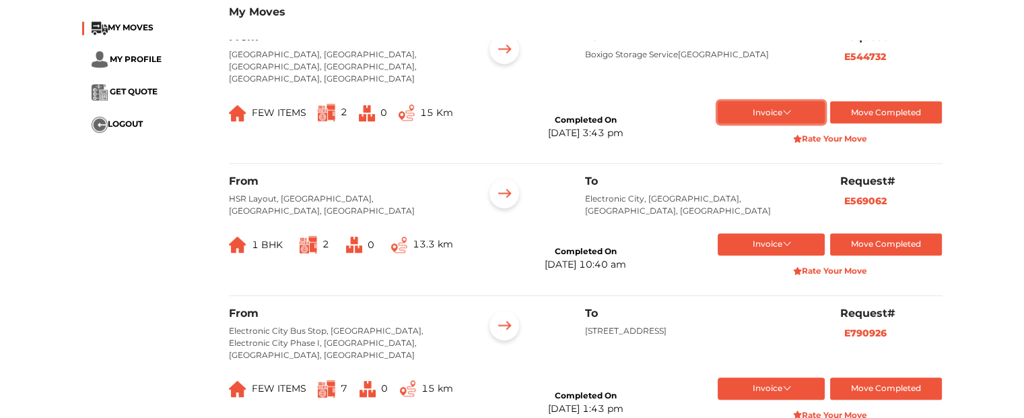
click at [800, 109] on button "Invoice" at bounding box center [771, 112] width 107 height 22
click at [760, 153] on button "Final Invoice Bill" at bounding box center [772, 155] width 108 height 20
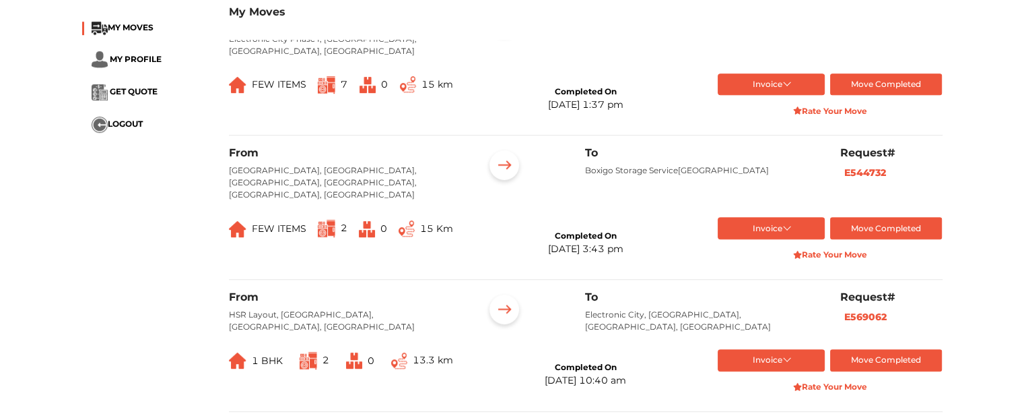
scroll to position [536, 0]
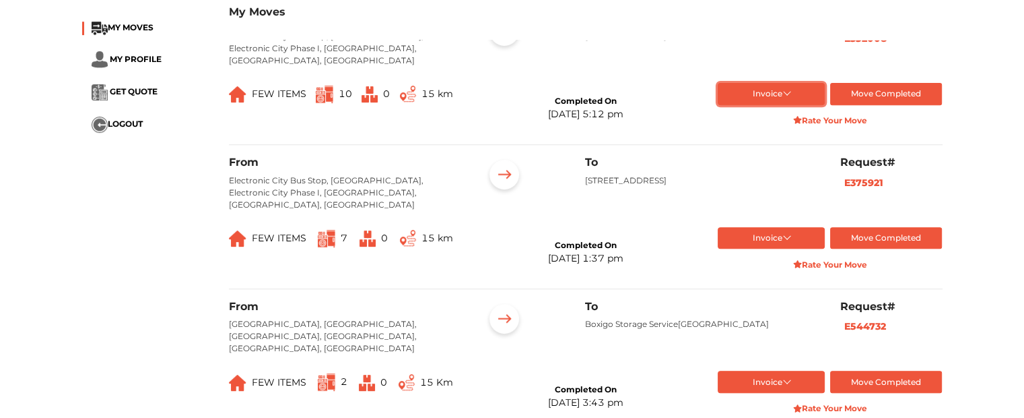
click at [768, 105] on button "Invoice" at bounding box center [771, 94] width 107 height 22
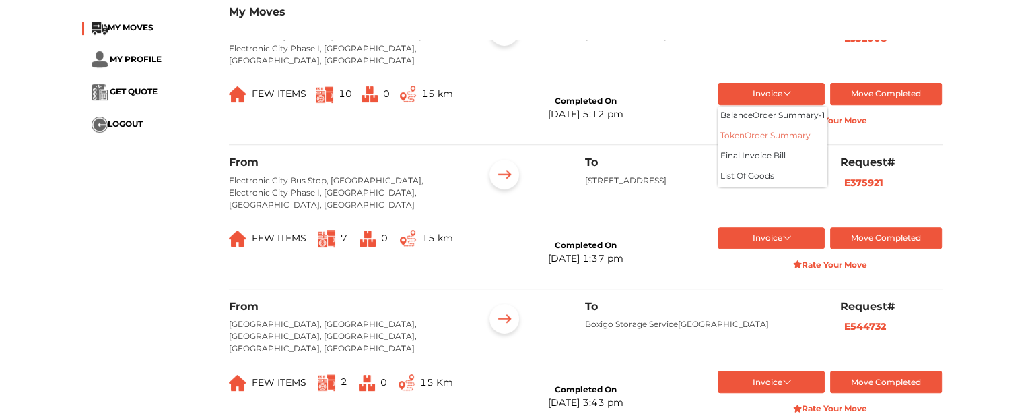
click at [762, 147] on button "token Order summary" at bounding box center [773, 137] width 110 height 20
click at [791, 77] on div "To Rampura, Bileshivale Main Rd, Rampura, Bengaluru, Karnataka, 562149" at bounding box center [702, 44] width 255 height 65
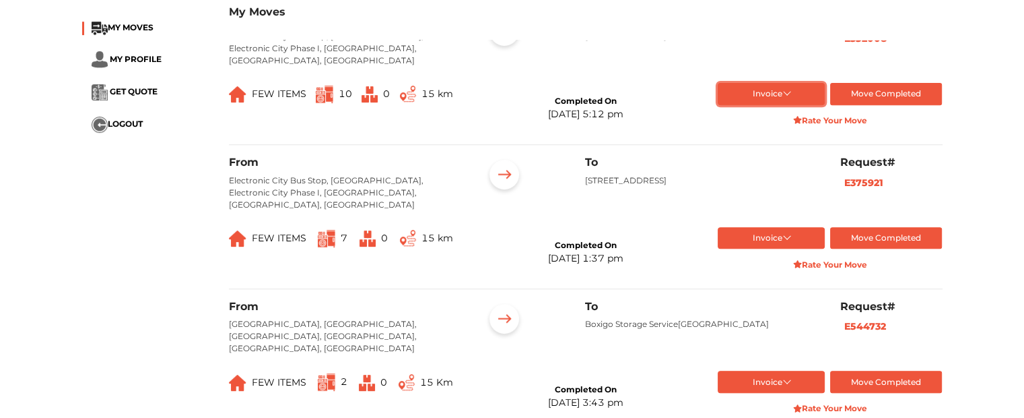
click at [788, 105] on button "Invoice" at bounding box center [771, 94] width 107 height 22
click at [775, 127] on button "balance Order summary- 1" at bounding box center [773, 116] width 110 height 20
click at [771, 105] on button "Invoice" at bounding box center [771, 94] width 107 height 22
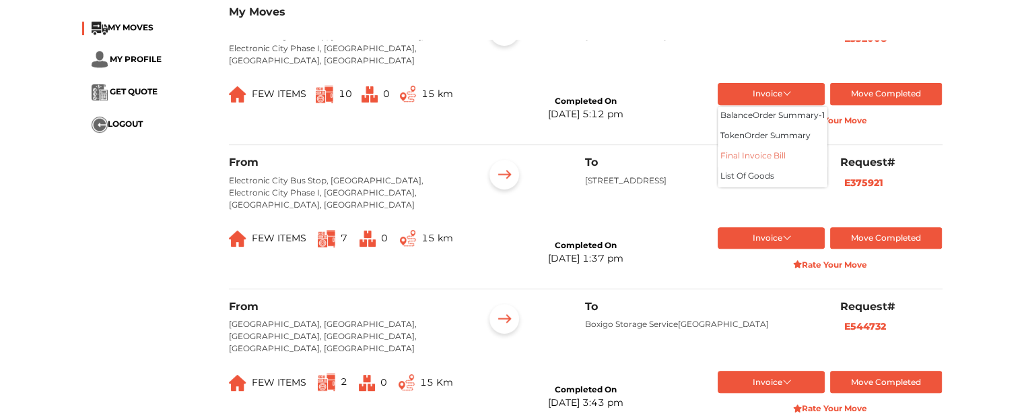
click at [778, 167] on button "Final Invoice Bill" at bounding box center [773, 157] width 110 height 20
click at [729, 42] on p "Rampura, Bileshivale Main Rd, Rampura, Bengaluru, Karnataka, 562149" at bounding box center [702, 36] width 234 height 12
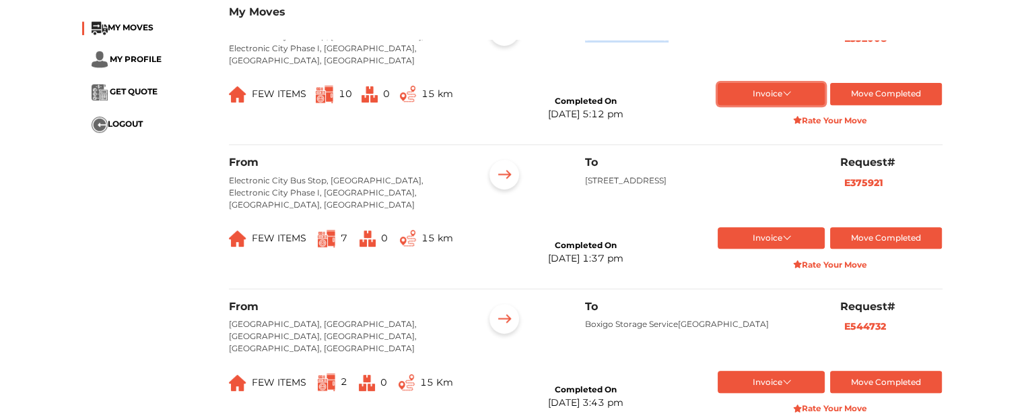
click at [781, 105] on button "Invoice" at bounding box center [771, 94] width 107 height 22
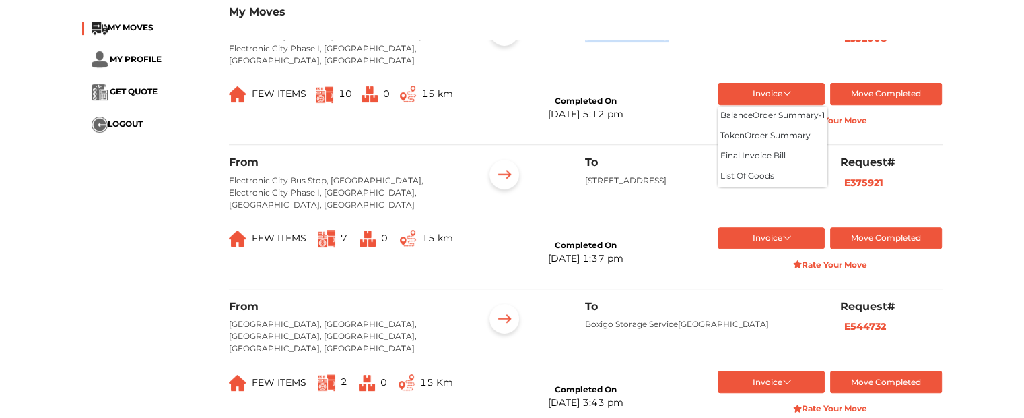
drag, startPoint x: 871, startPoint y: 67, endPoint x: 656, endPoint y: 102, distance: 217.7
click at [690, 103] on div "From Electronic City Bus Stop, Electronic City Road, Electronic City Phase I, E…" at bounding box center [586, 78] width 714 height 133
click at [719, 77] on div "To Rampura, Bileshivale Main Rd, Rampura, Bengaluru, Karnataka, 562149" at bounding box center [702, 44] width 255 height 65
click at [833, 77] on div "Request# E352008" at bounding box center [892, 44] width 123 height 65
click at [861, 44] on b "E352008" at bounding box center [866, 38] width 42 height 12
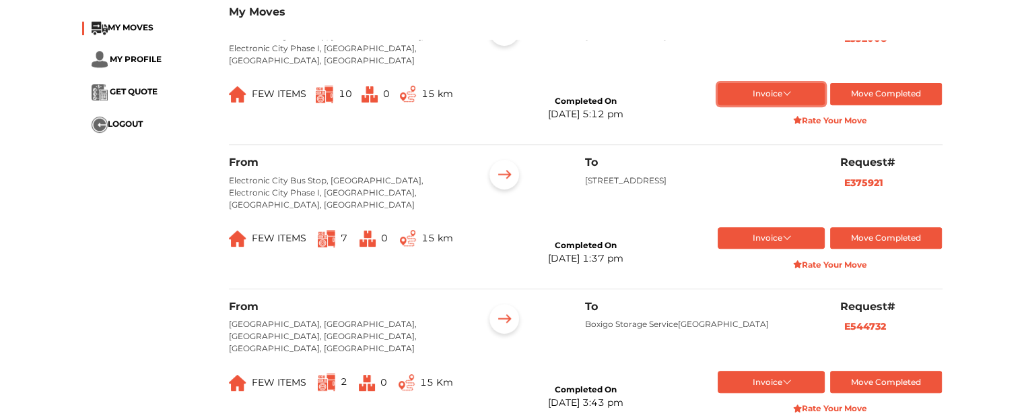
click at [752, 105] on button "Invoice" at bounding box center [771, 94] width 107 height 22
